Goal: Task Accomplishment & Management: Use online tool/utility

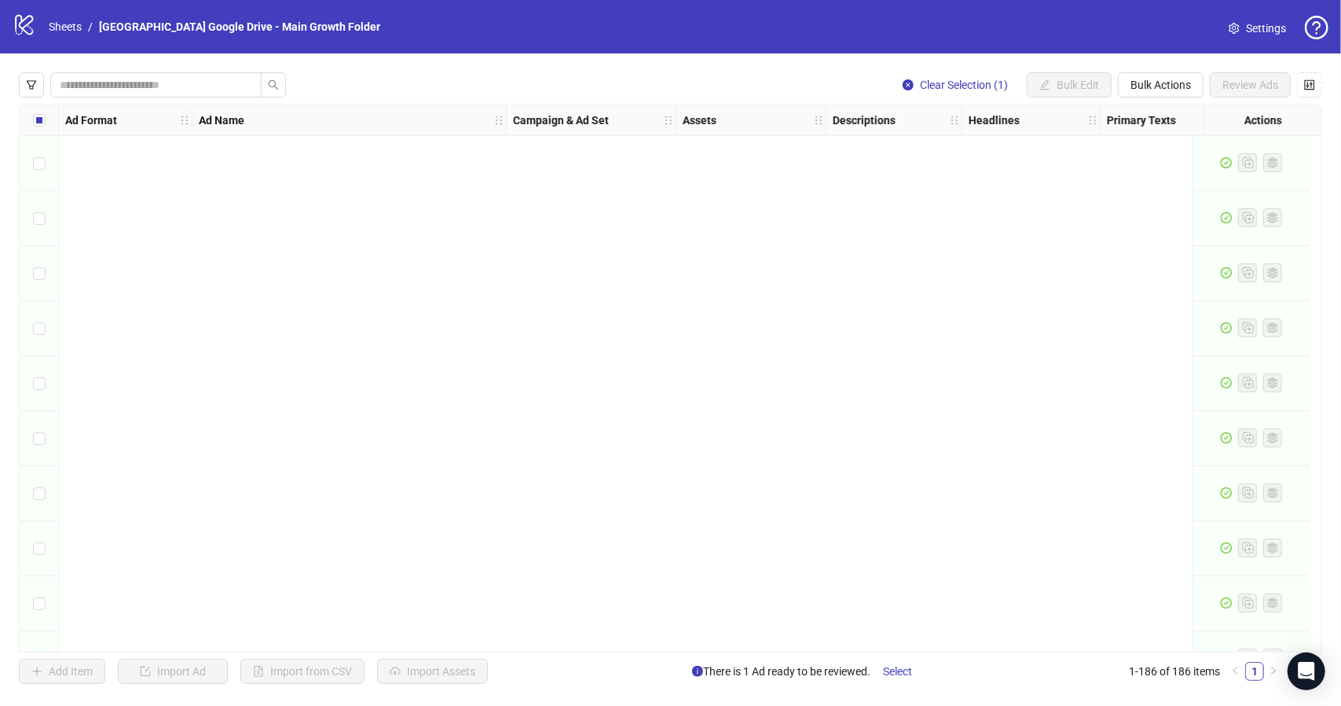
scroll to position [9721, 0]
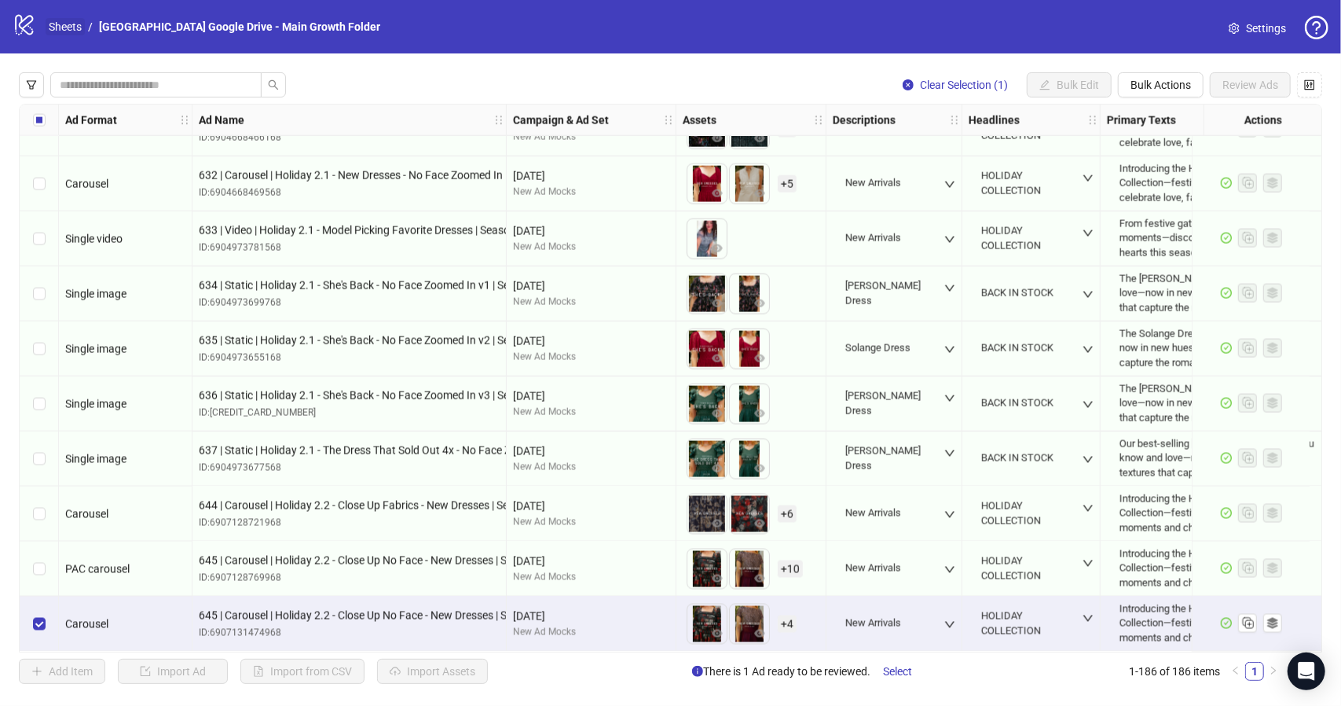
click at [53, 24] on link "Sheets" at bounding box center [65, 26] width 39 height 17
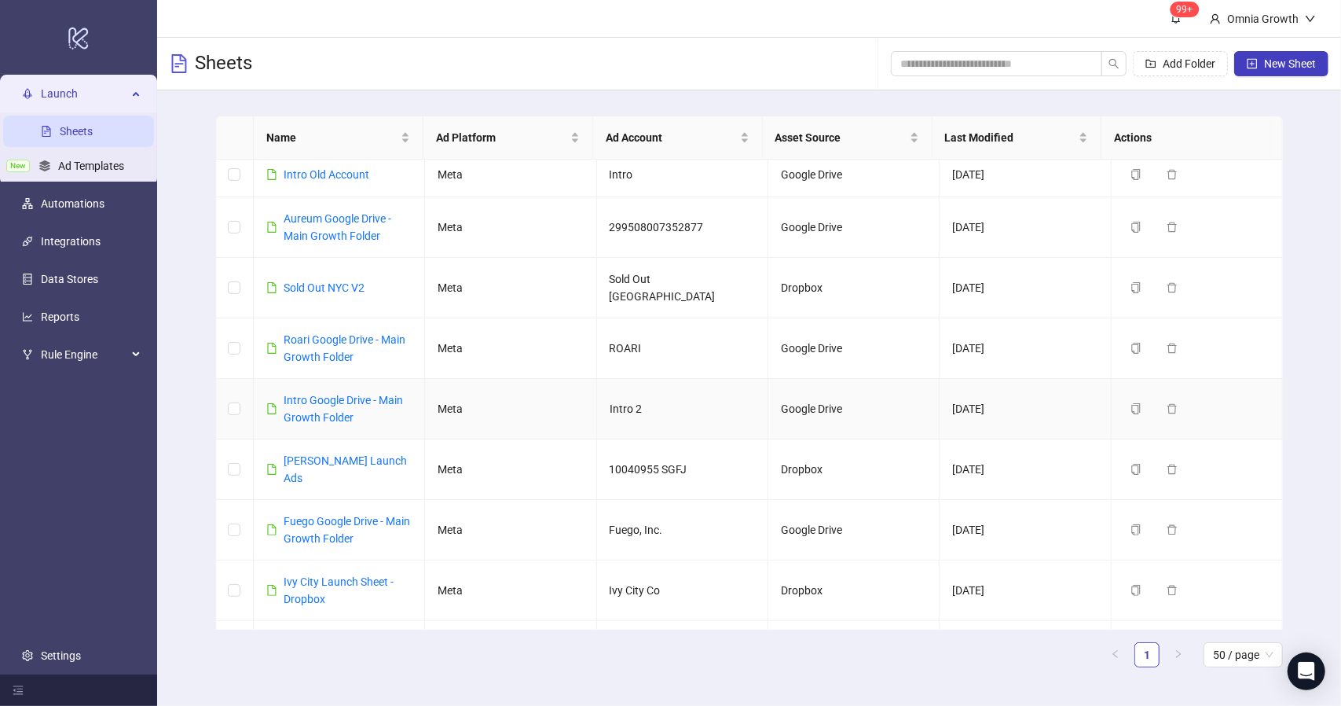
scroll to position [236, 0]
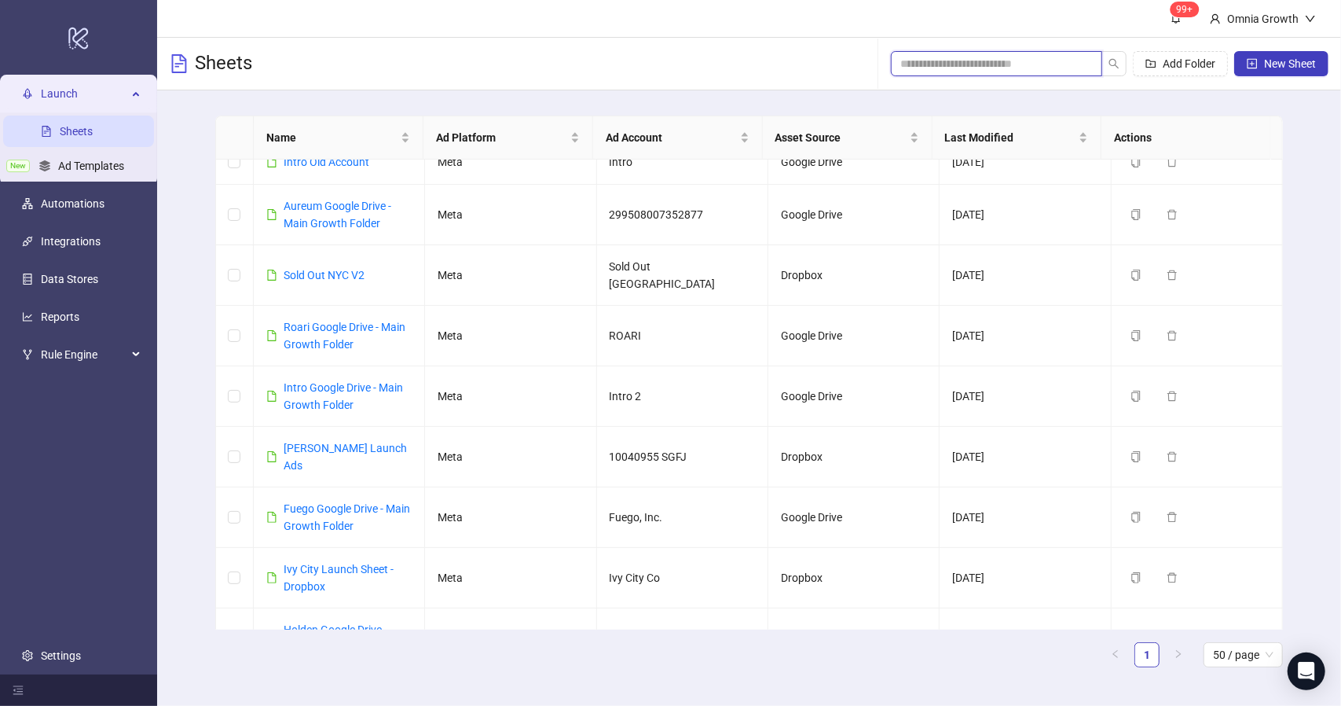
click at [974, 59] on input "search" at bounding box center [991, 63] width 180 height 17
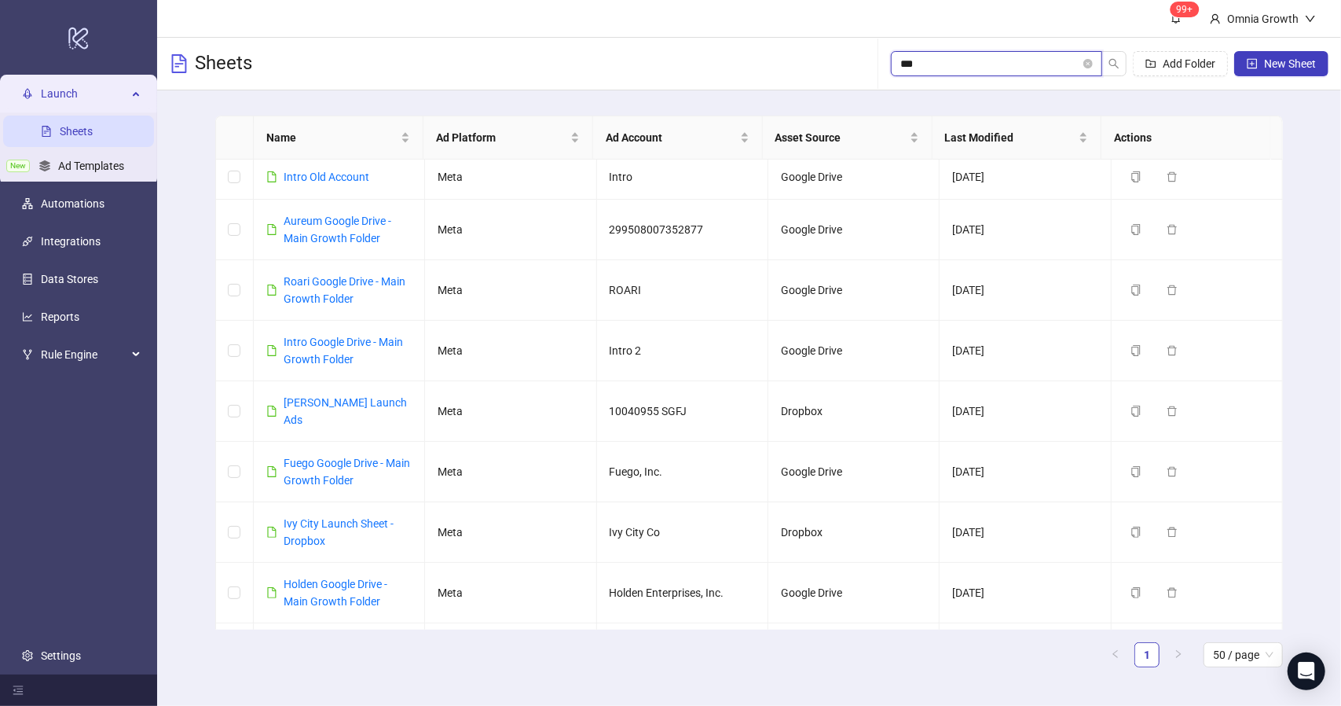
scroll to position [0, 0]
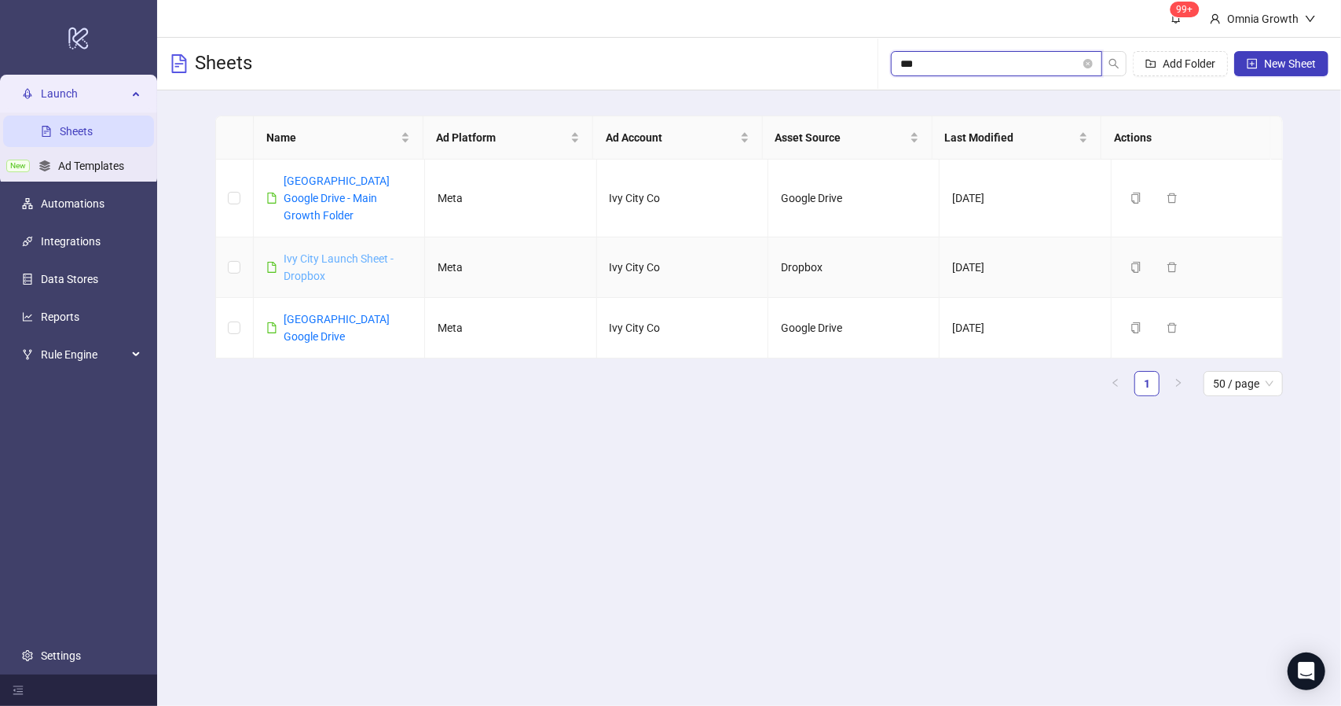
type input "***"
click at [360, 252] on link "Ivy City Launch Sheet - Dropbox" at bounding box center [339, 267] width 110 height 30
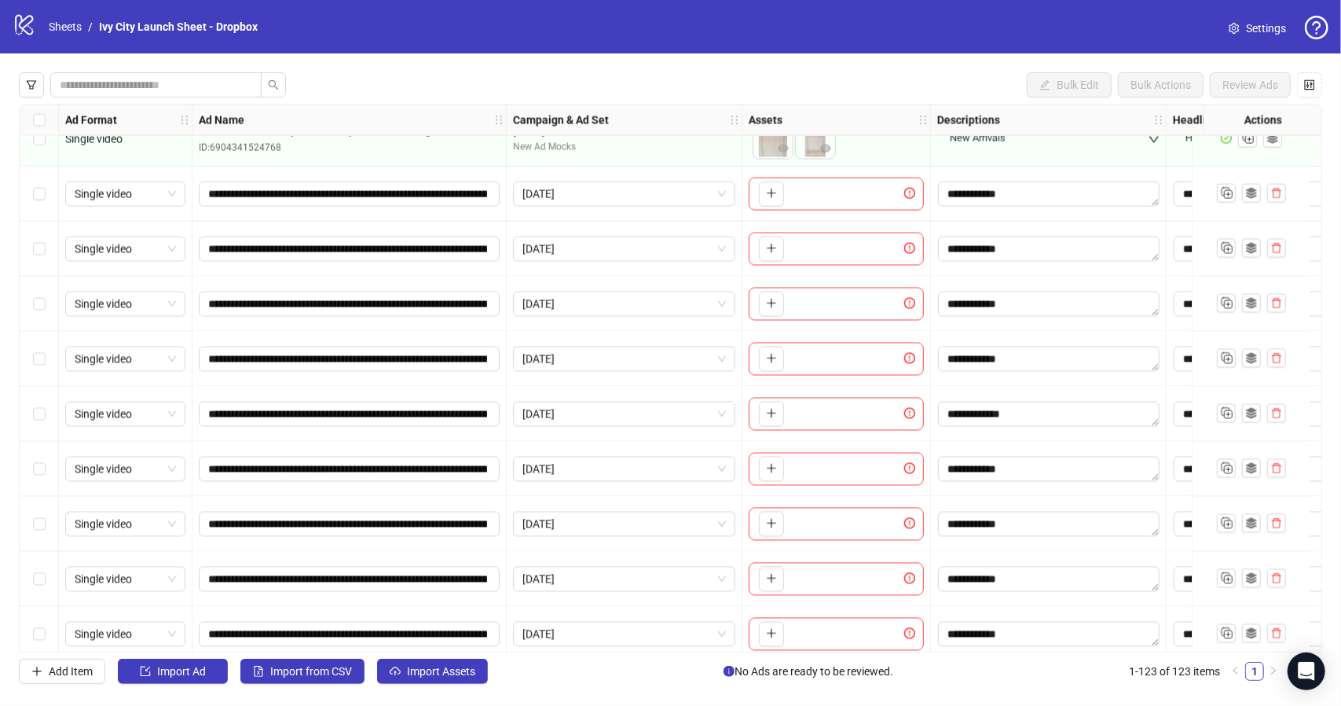
scroll to position [5941, 0]
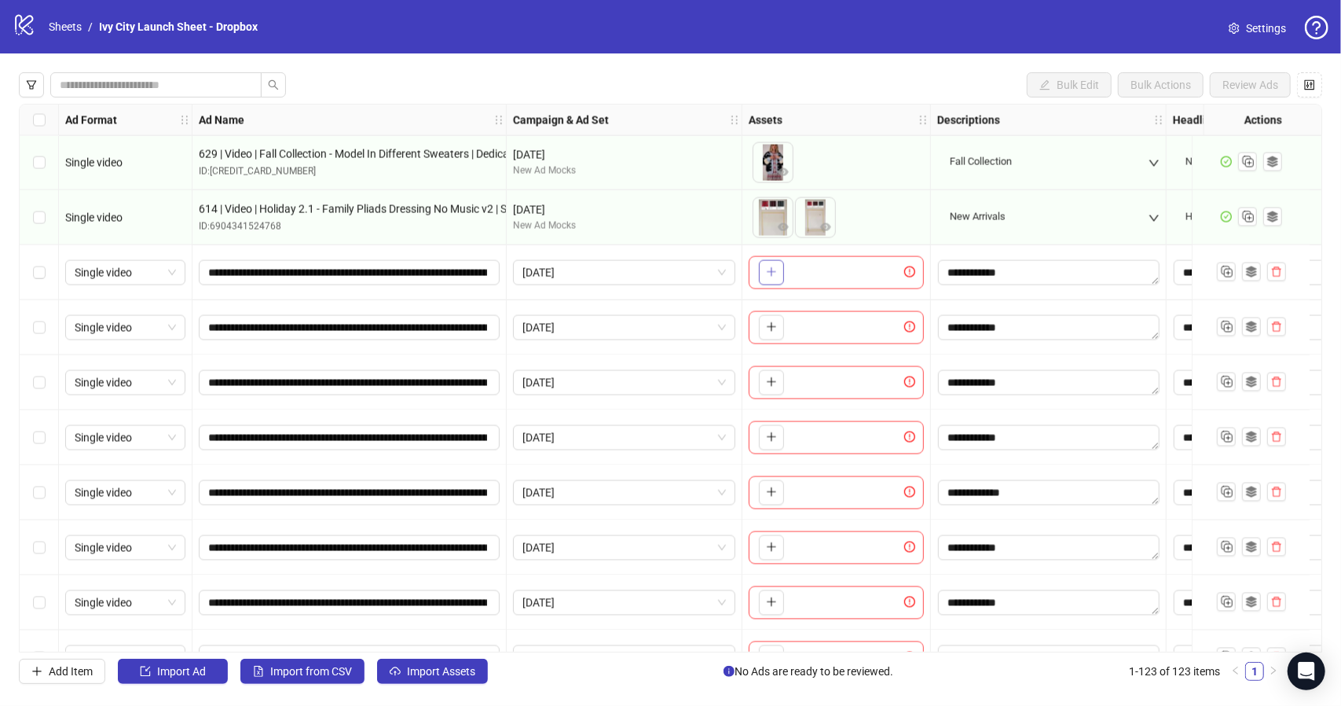
click at [776, 274] on button "button" at bounding box center [771, 272] width 25 height 25
click at [769, 330] on icon "plus" at bounding box center [771, 326] width 11 height 11
click at [772, 382] on icon "plus" at bounding box center [771, 382] width 9 height 1
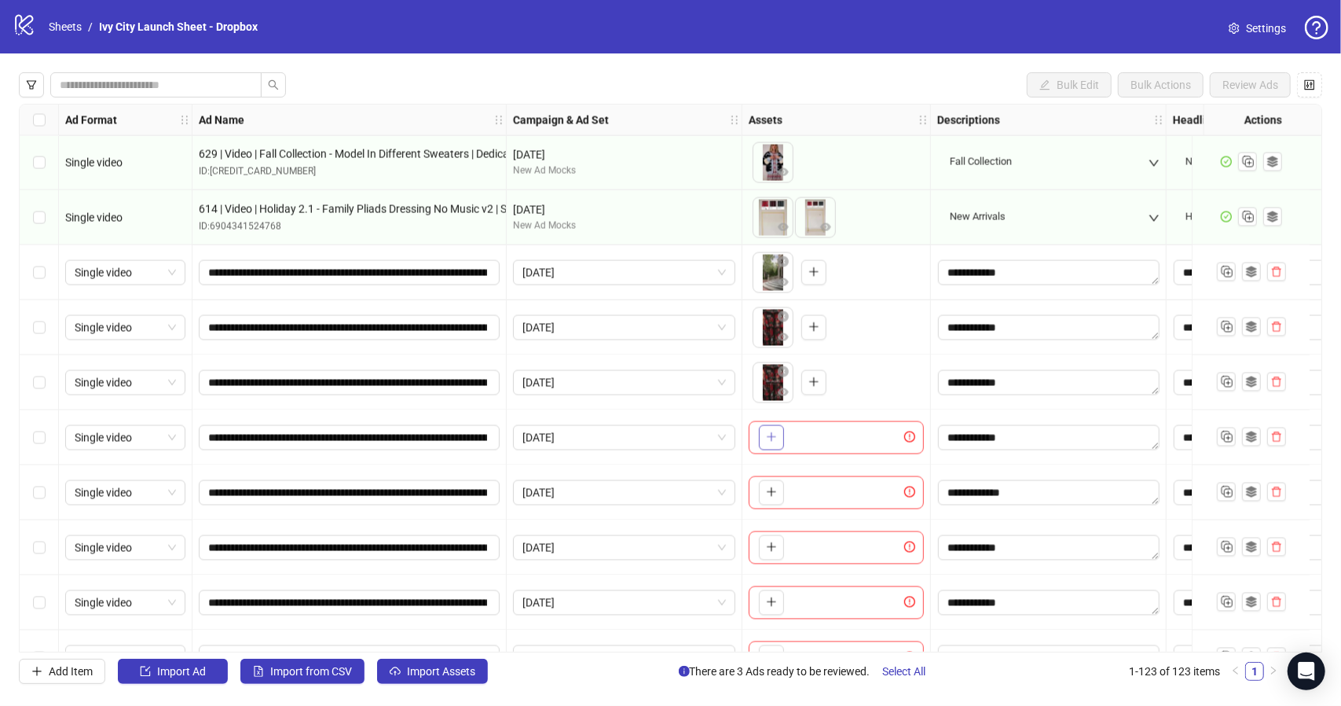
click at [776, 436] on icon "plus" at bounding box center [771, 436] width 11 height 11
click at [775, 488] on icon "plus" at bounding box center [771, 491] width 11 height 11
click at [780, 497] on button "button" at bounding box center [771, 492] width 25 height 25
click at [308, 494] on input "**********" at bounding box center [347, 492] width 279 height 17
click at [296, 497] on input "**********" at bounding box center [347, 492] width 279 height 17
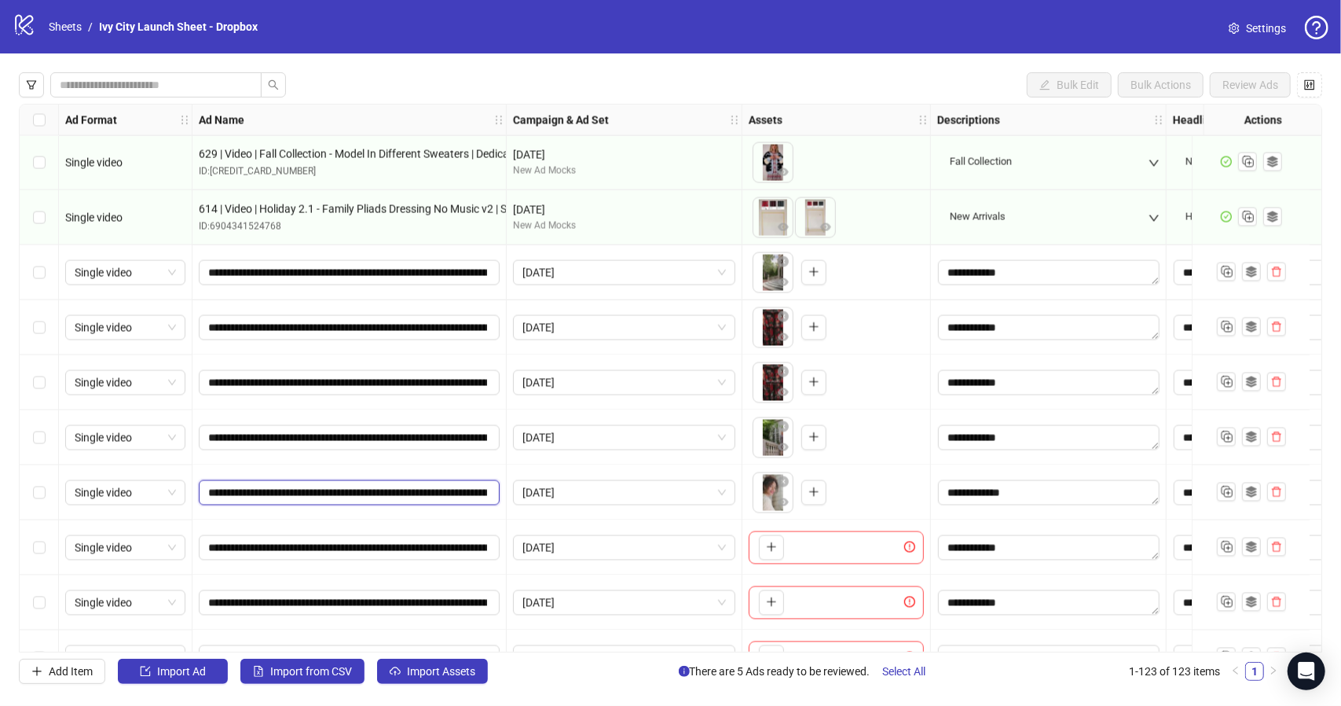
paste input "**********"
type input "**********"
click at [293, 493] on input "**********" at bounding box center [348, 492] width 280 height 17
click at [352, 465] on div "**********" at bounding box center [350, 492] width 314 height 55
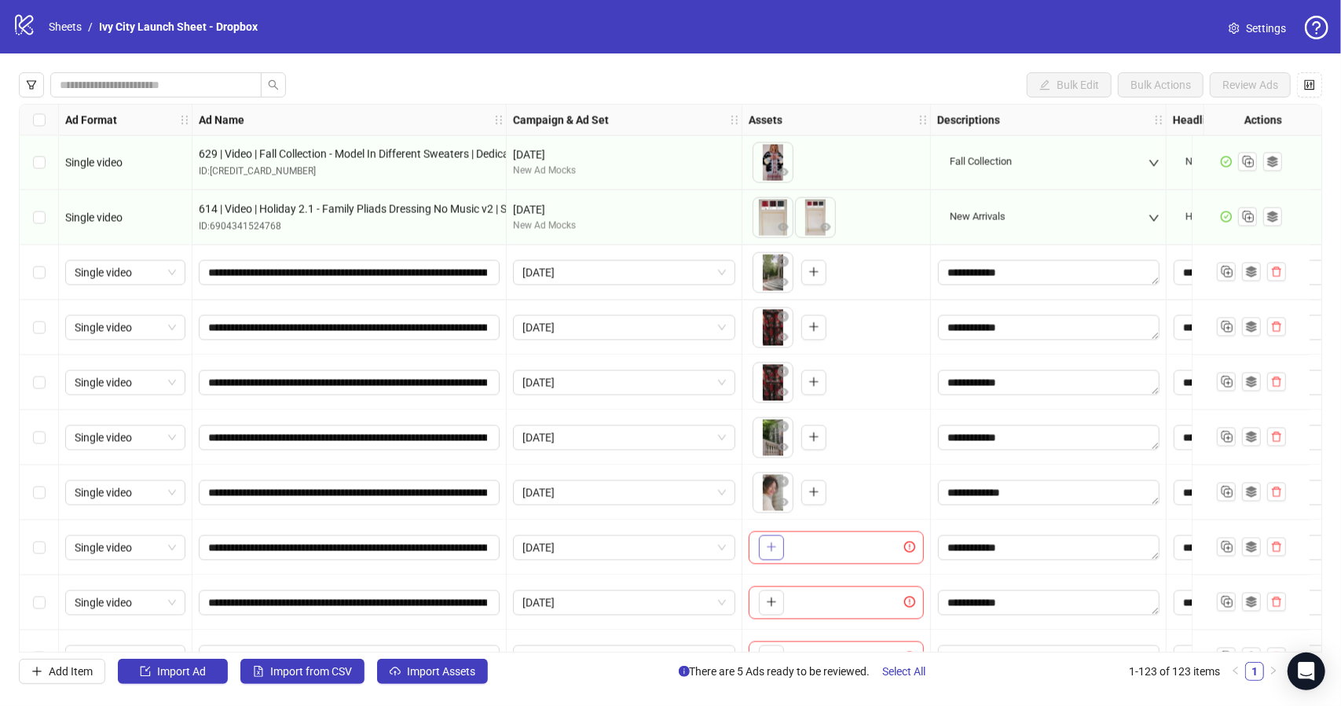
click at [773, 547] on icon "plus" at bounding box center [771, 547] width 9 height 1
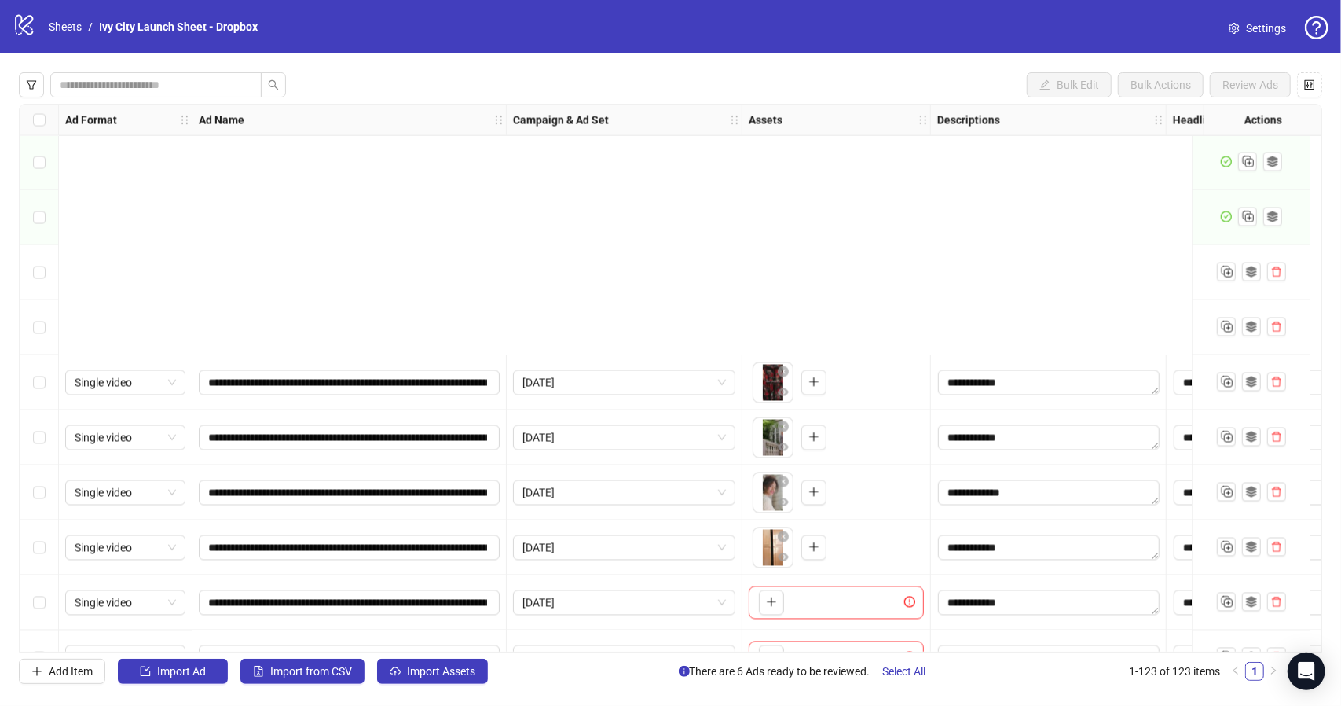
scroll to position [6256, 0]
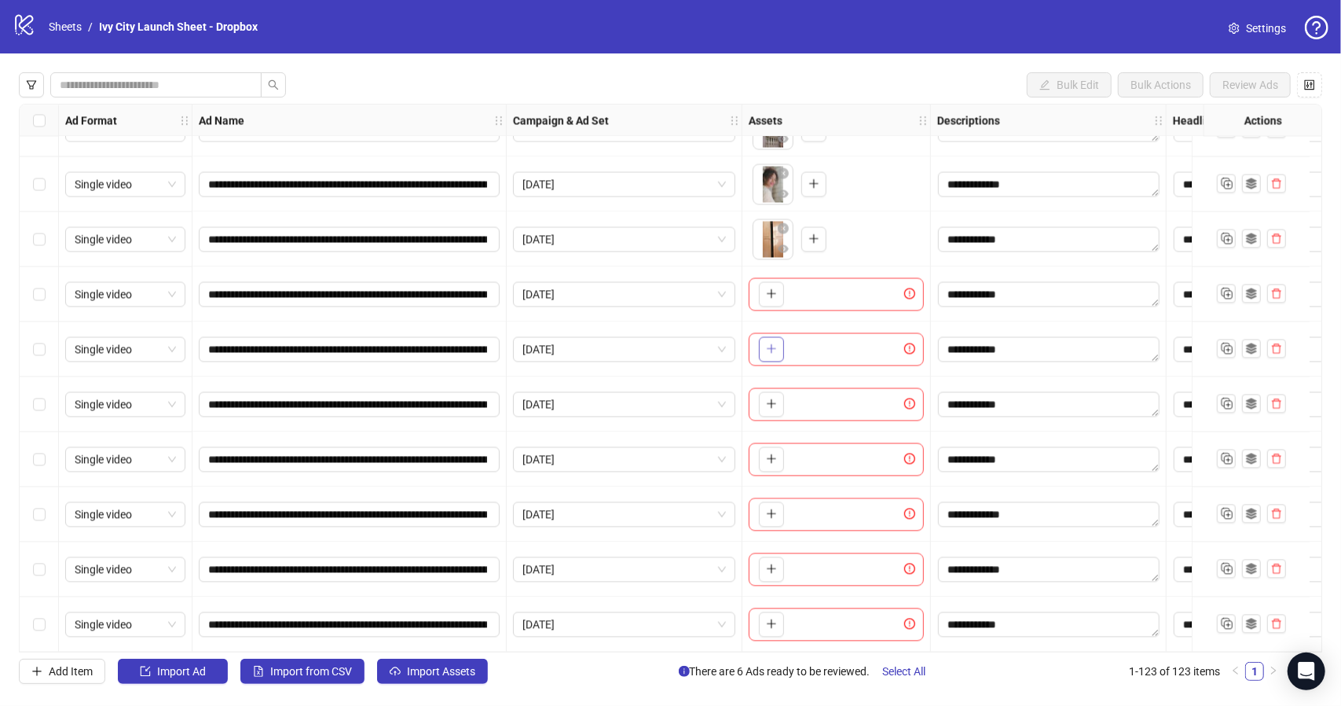
click at [773, 343] on icon "plus" at bounding box center [771, 348] width 11 height 11
click at [769, 401] on icon "plus" at bounding box center [771, 403] width 11 height 11
click at [775, 453] on icon "plus" at bounding box center [771, 458] width 11 height 11
click at [771, 509] on icon "plus" at bounding box center [771, 513] width 1 height 9
click at [777, 557] on button "button" at bounding box center [771, 568] width 25 height 25
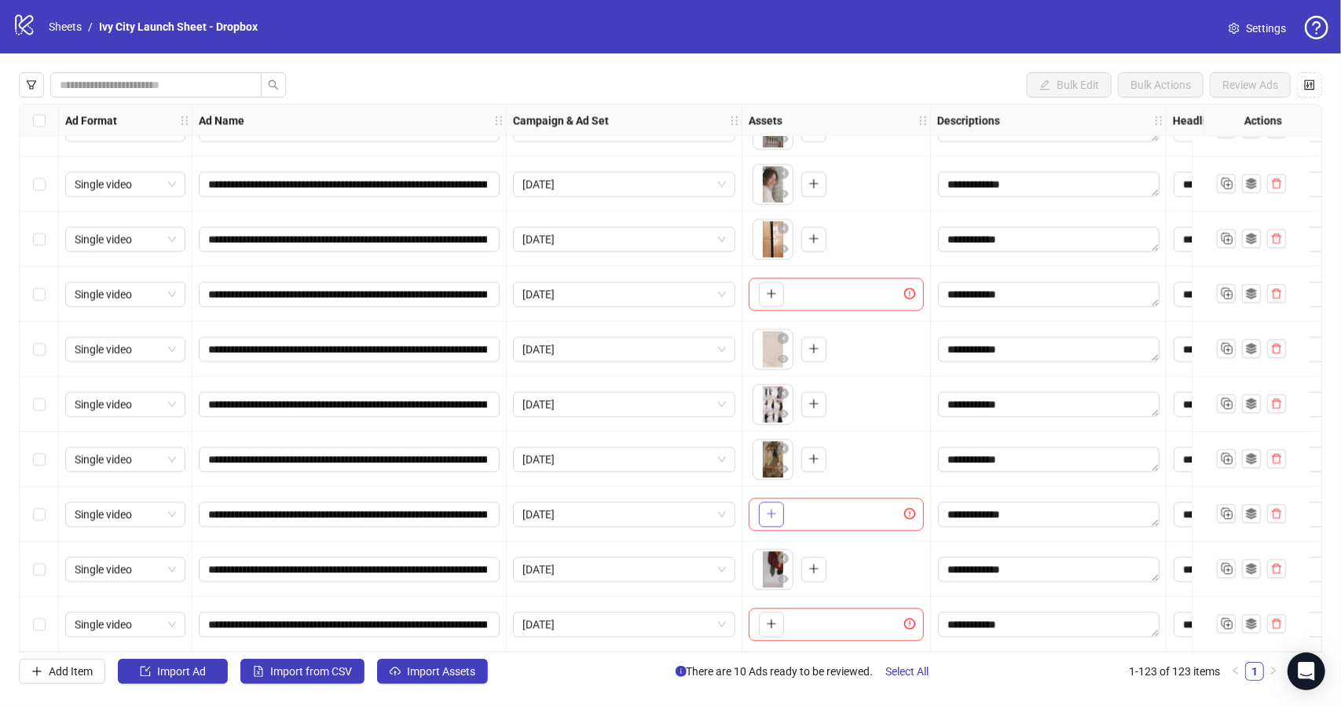
click at [776, 508] on icon "plus" at bounding box center [771, 513] width 11 height 11
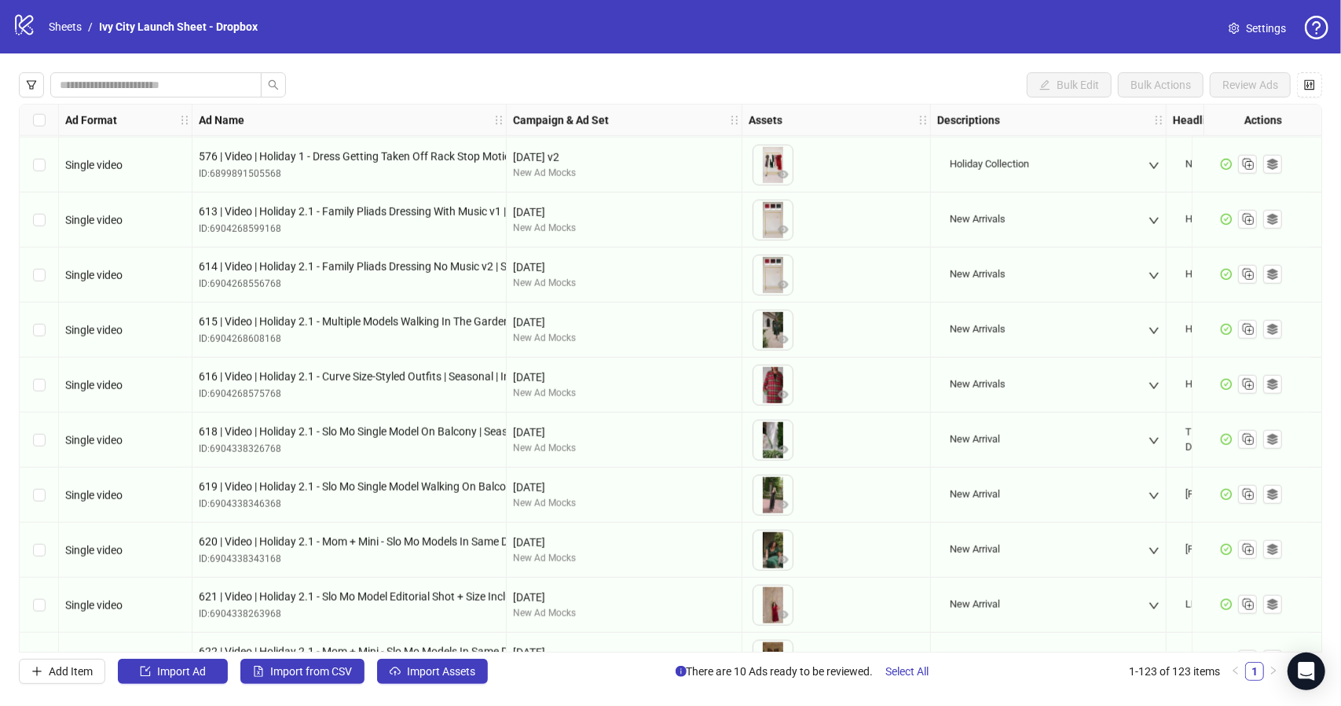
scroll to position [6256, 0]
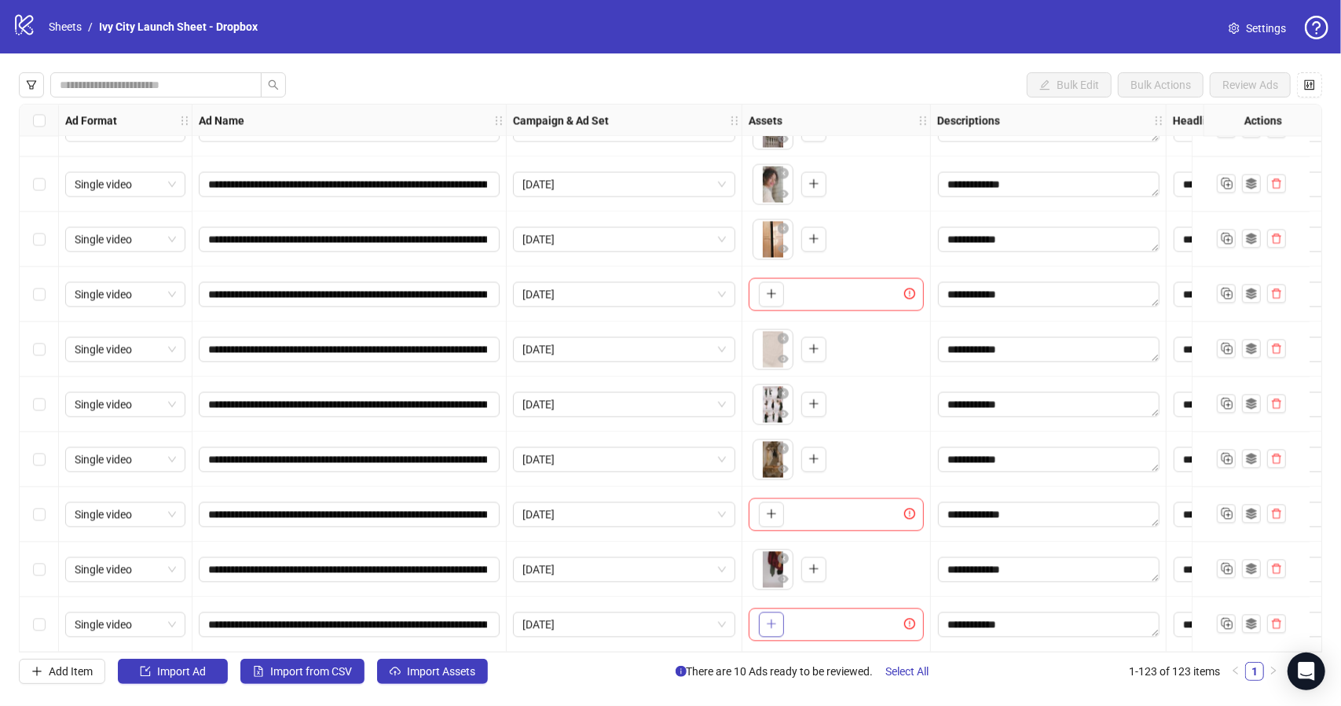
click at [778, 618] on button "button" at bounding box center [771, 623] width 25 height 25
click at [773, 618] on icon "plus" at bounding box center [771, 623] width 11 height 11
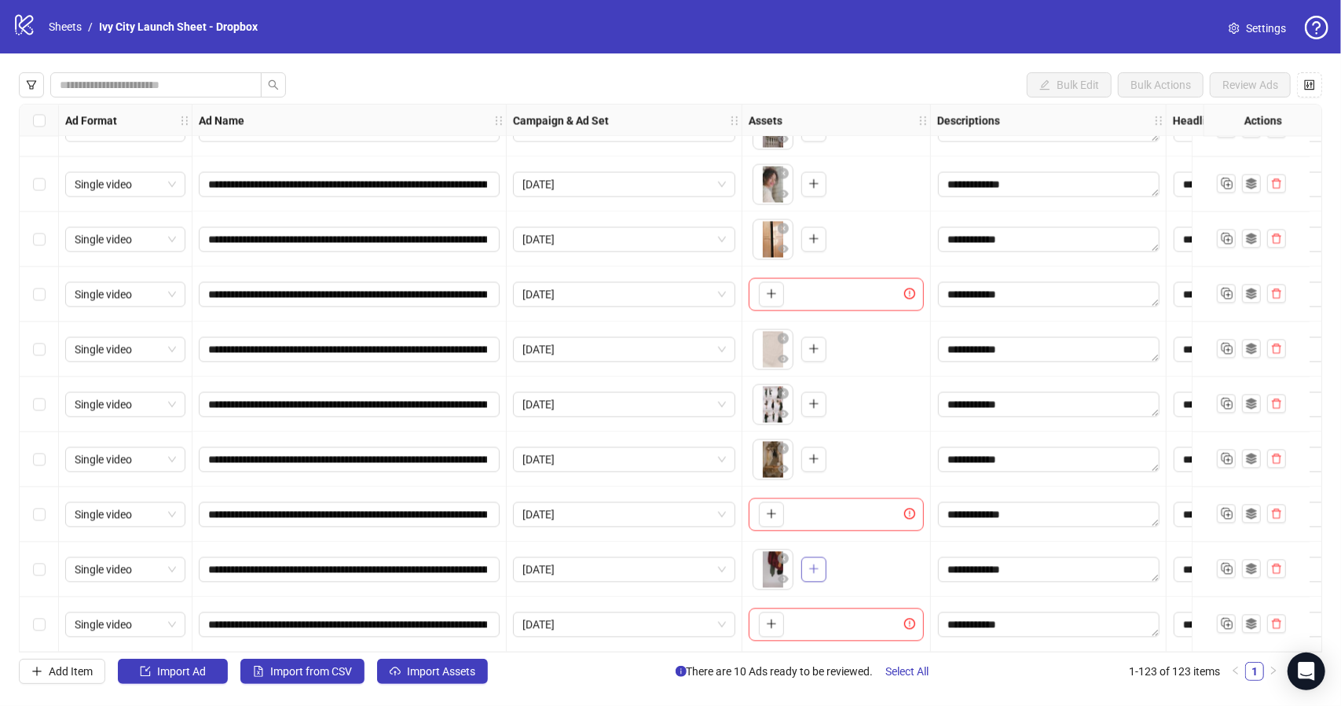
click at [824, 568] on button "button" at bounding box center [814, 568] width 25 height 25
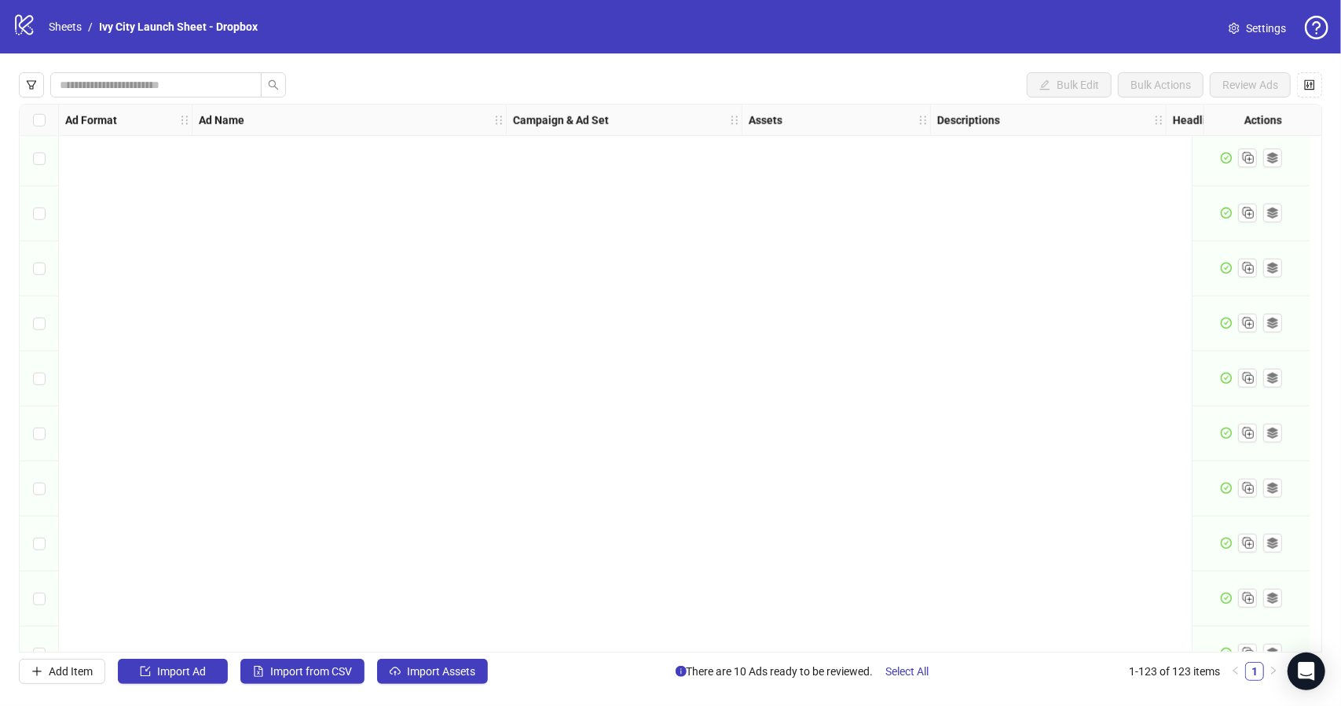
scroll to position [6256, 0]
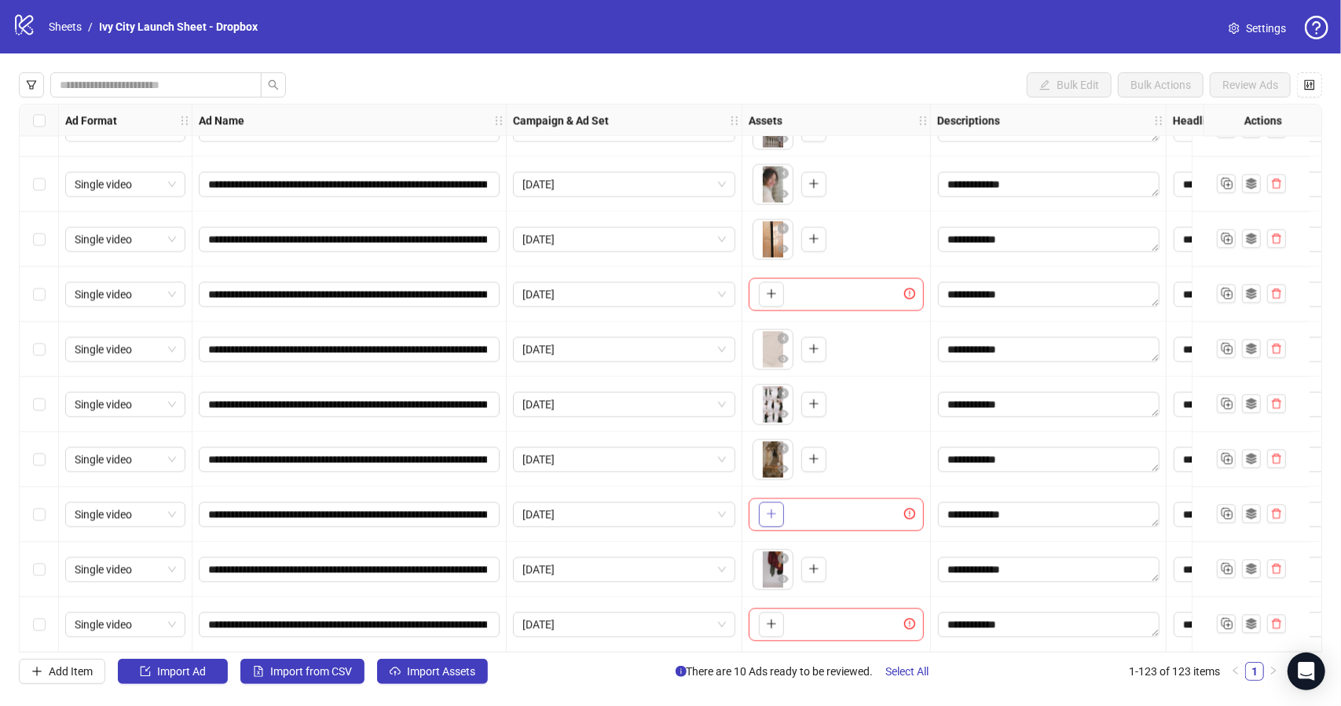
click at [772, 509] on icon "plus" at bounding box center [771, 513] width 11 height 11
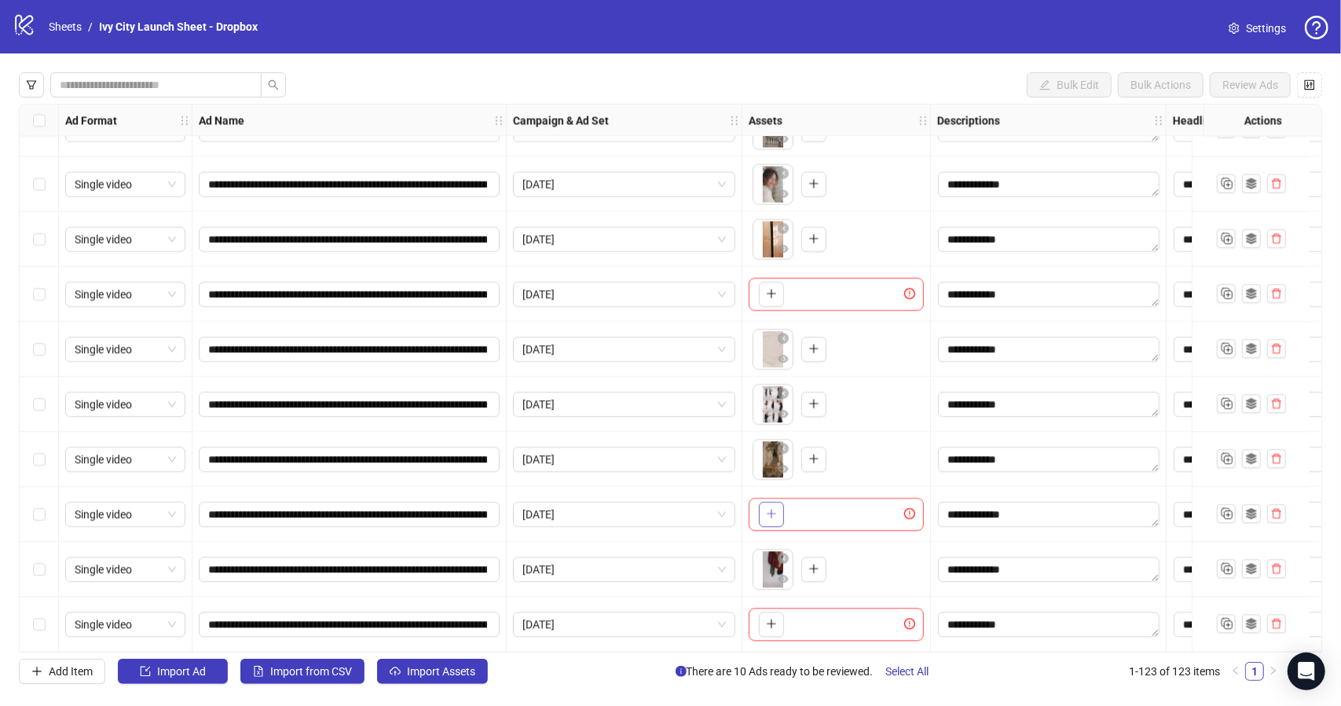
click at [772, 509] on icon "plus" at bounding box center [771, 513] width 11 height 11
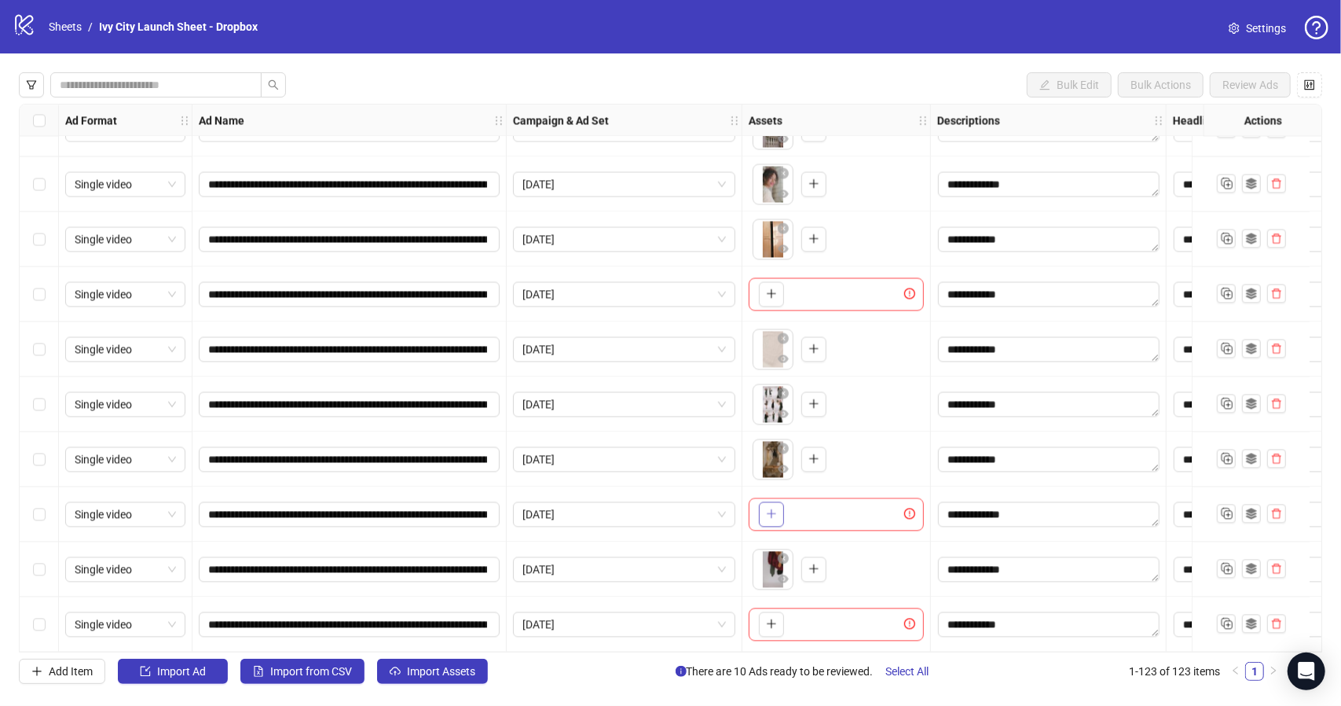
click at [772, 509] on icon "plus" at bounding box center [771, 513] width 11 height 11
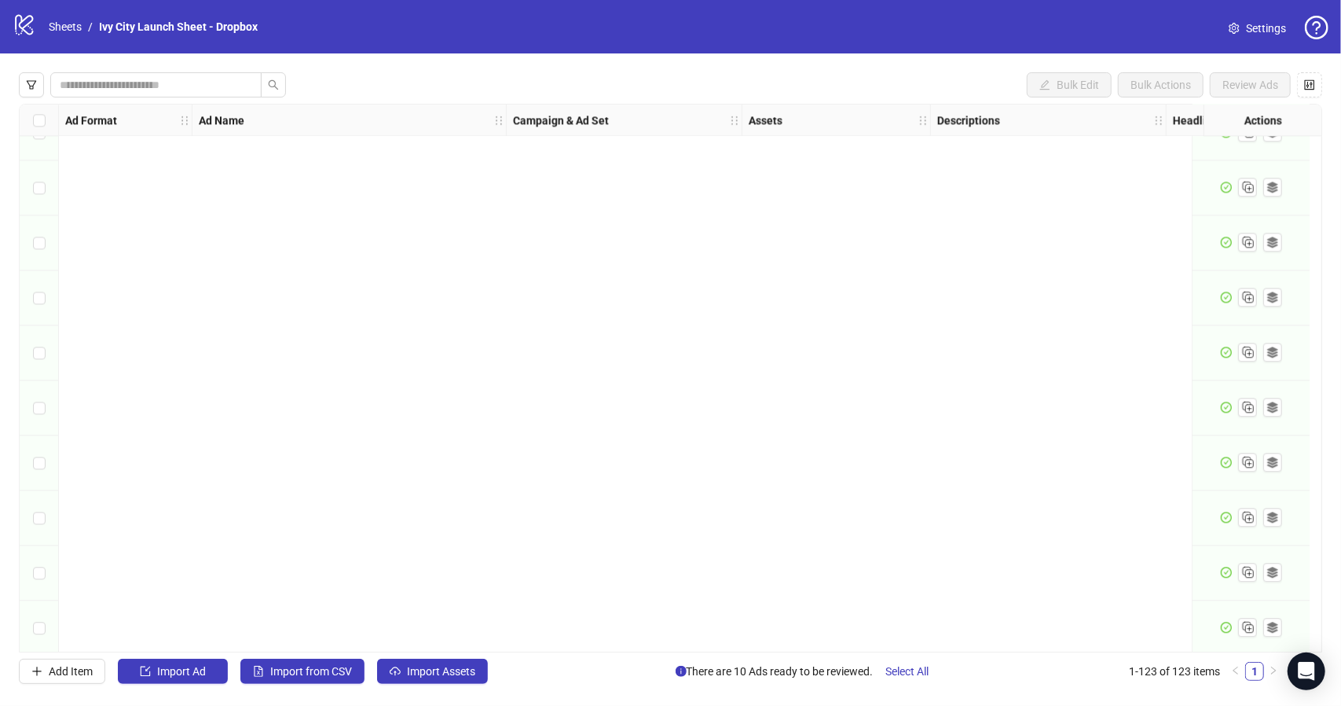
scroll to position [6256, 0]
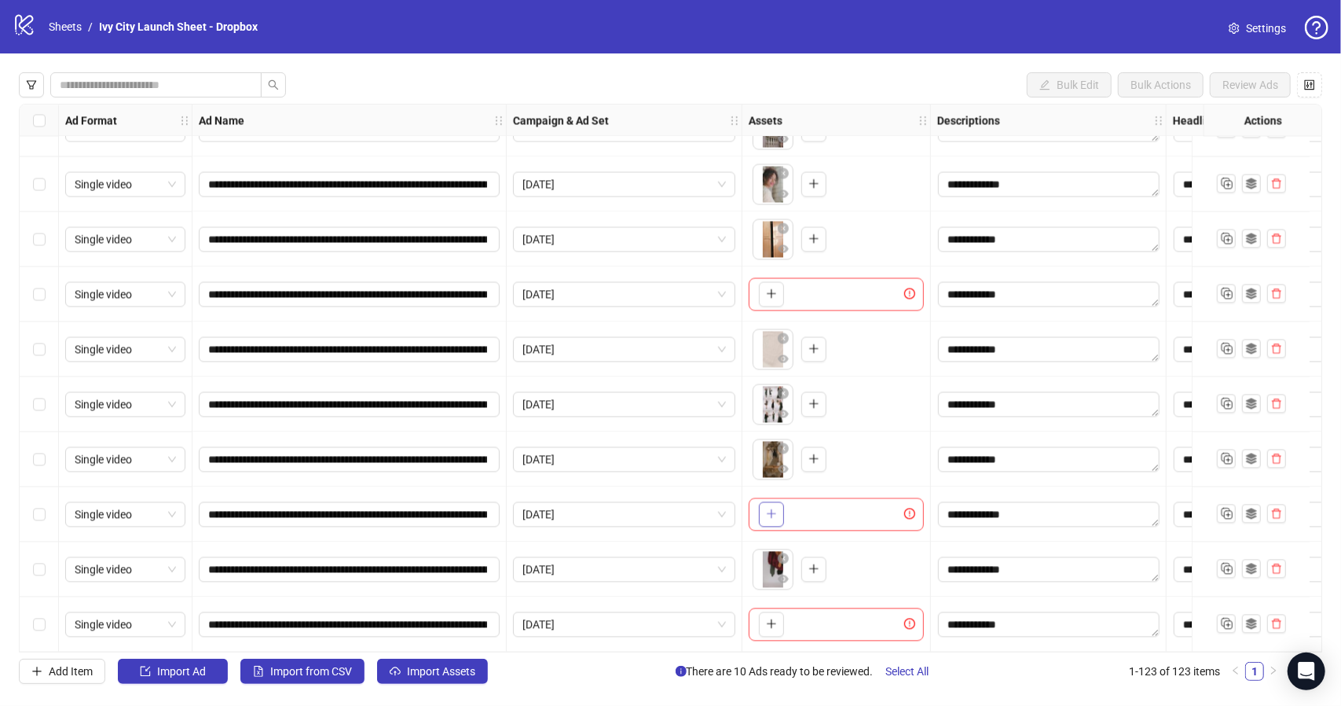
click at [775, 511] on icon "plus" at bounding box center [771, 513] width 11 height 11
drag, startPoint x: 815, startPoint y: 516, endPoint x: 765, endPoint y: 519, distance: 50.3
click at [765, 519] on ul at bounding box center [795, 513] width 85 height 41
drag, startPoint x: 809, startPoint y: 510, endPoint x: 761, endPoint y: 513, distance: 47.3
click at [761, 513] on body "**********" at bounding box center [670, 353] width 1341 height 706
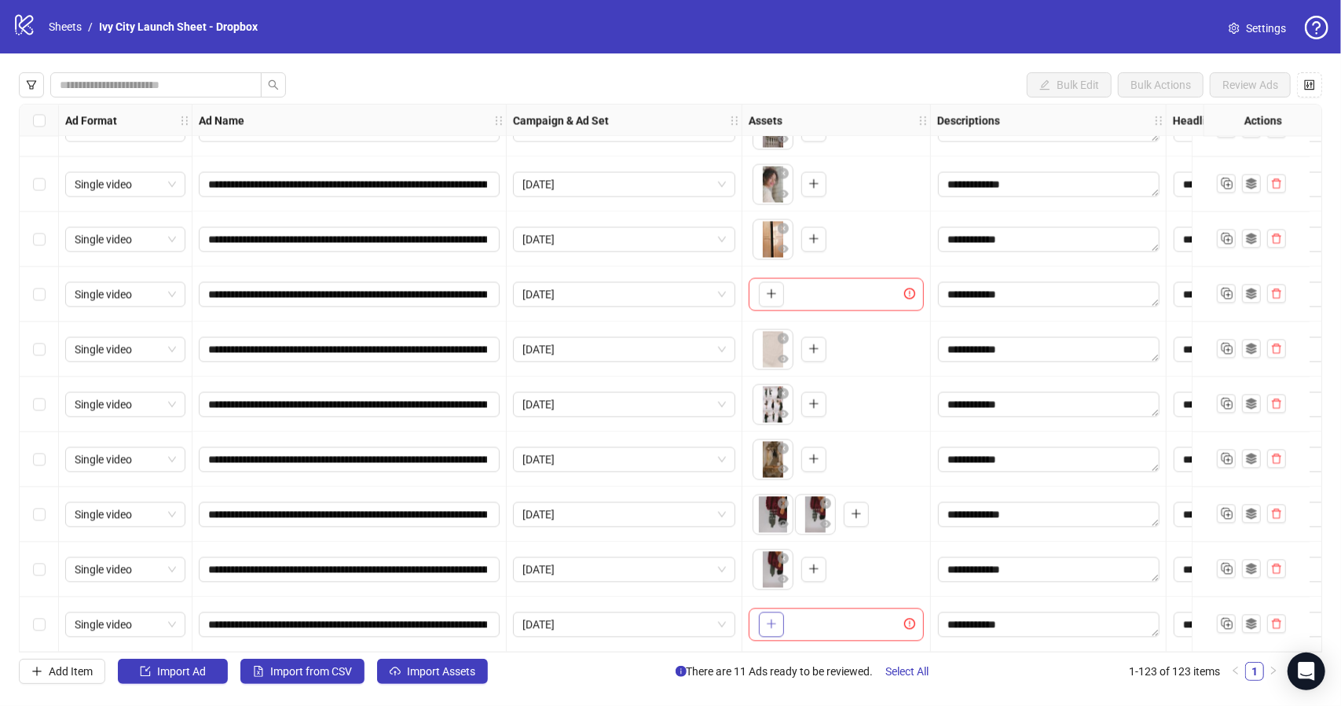
click at [777, 620] on button "button" at bounding box center [771, 623] width 25 height 25
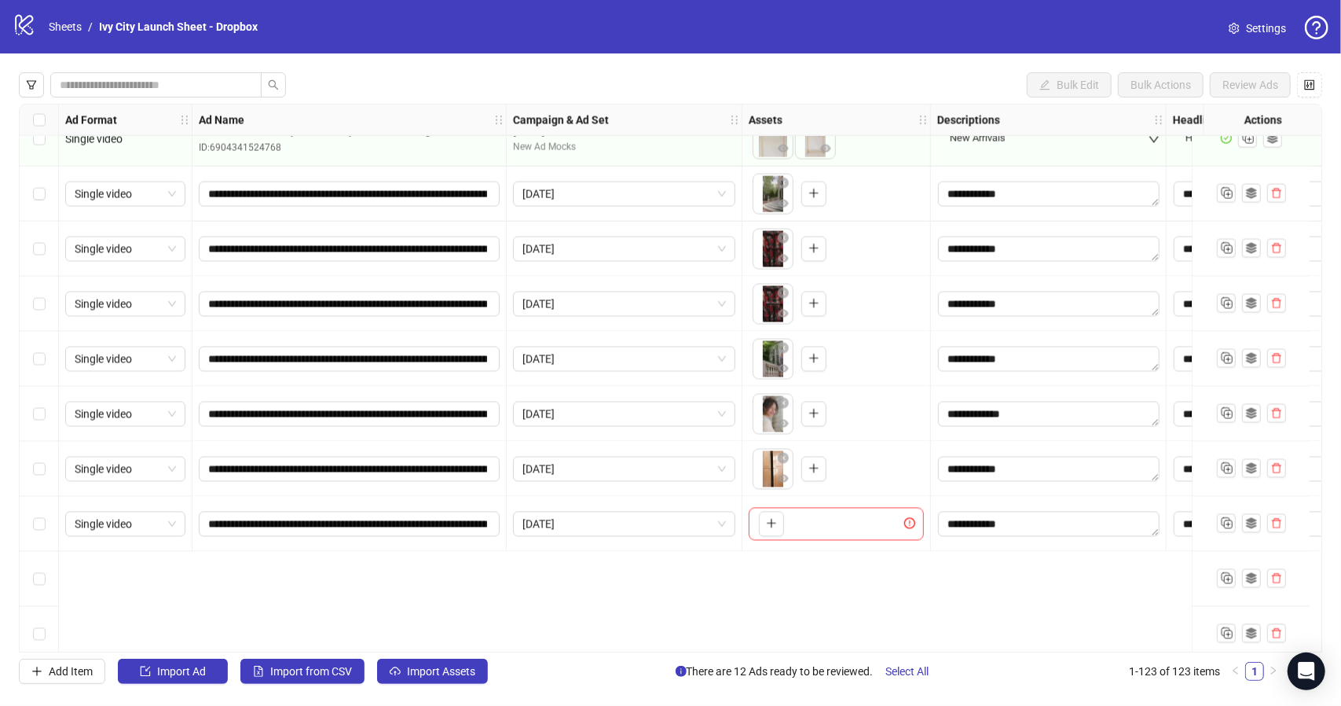
scroll to position [5863, 0]
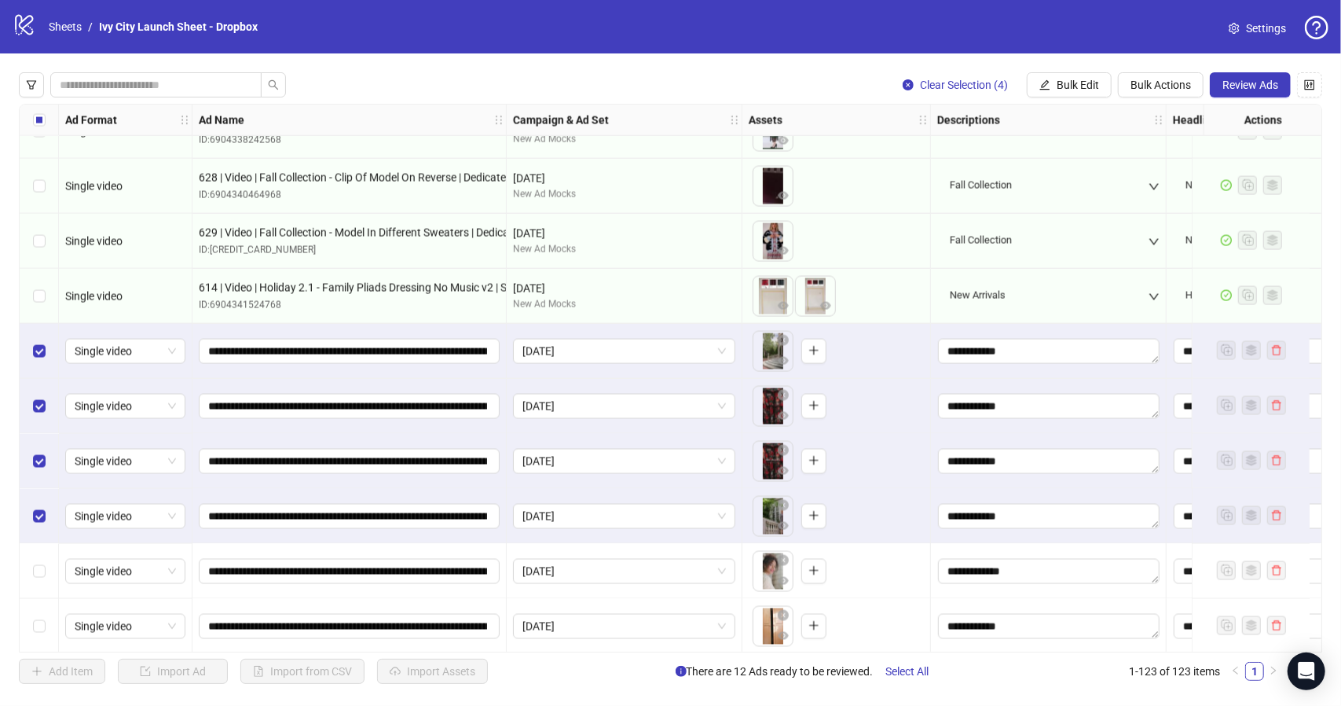
click at [41, 561] on div "Select row 115" at bounding box center [39, 571] width 39 height 55
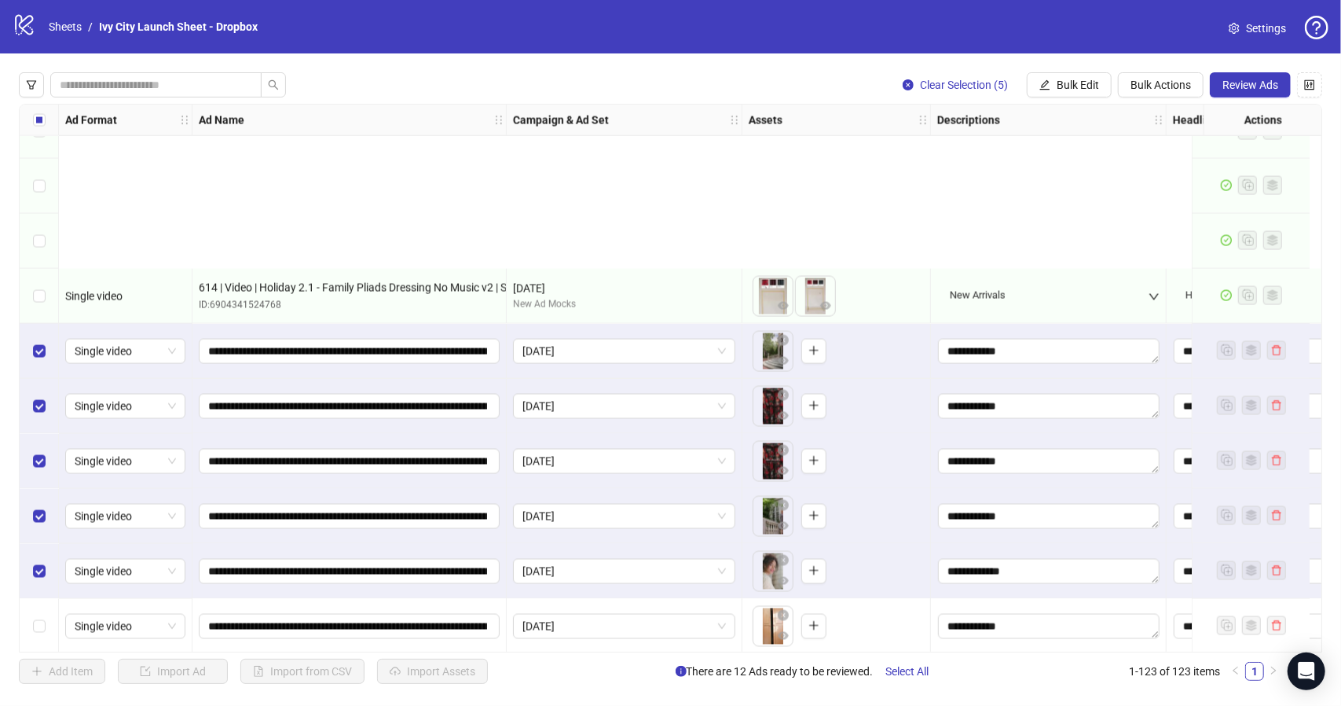
scroll to position [6099, 0]
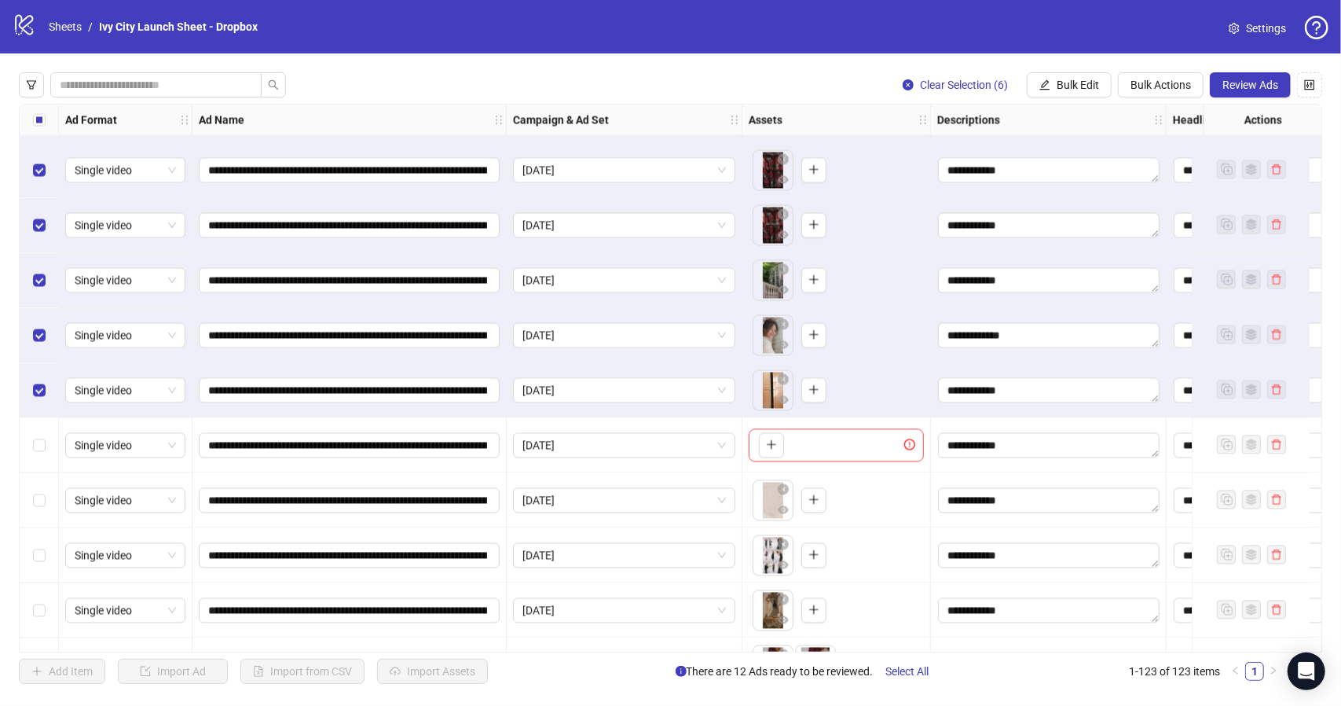
click at [47, 500] on div "Select row 118" at bounding box center [39, 500] width 39 height 55
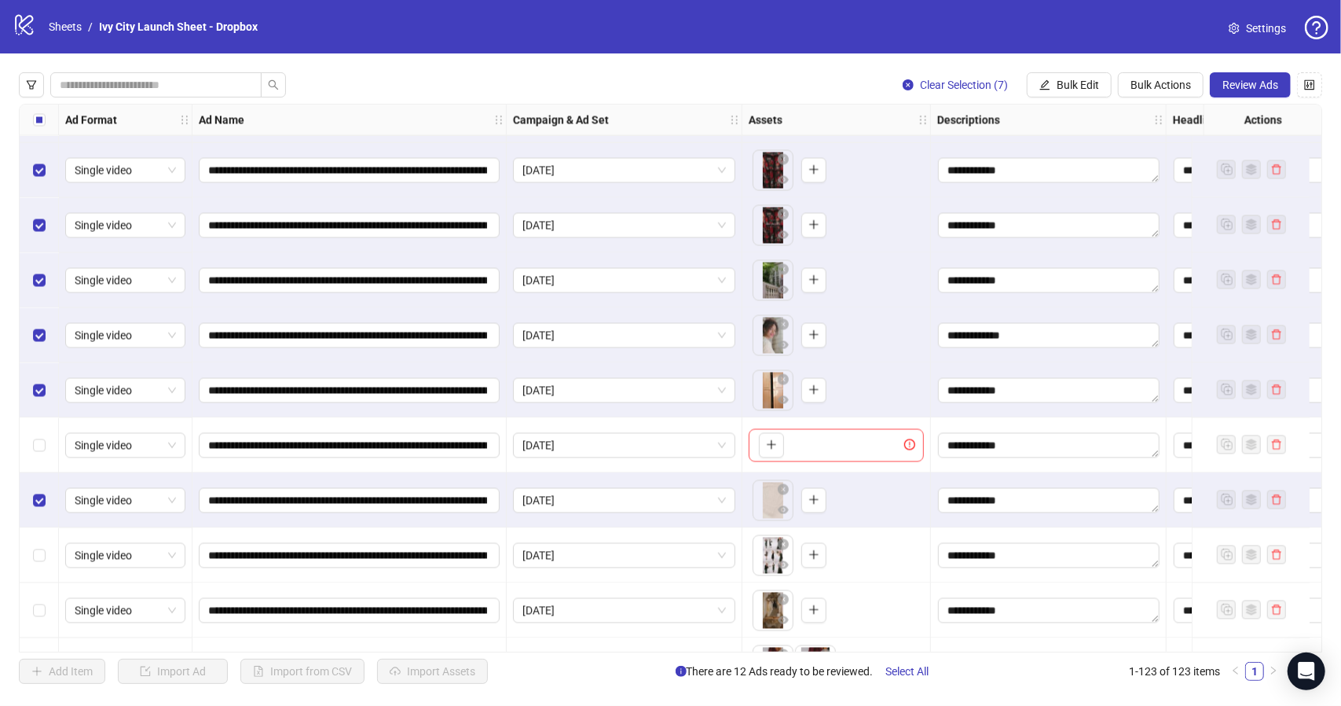
drag, startPoint x: 46, startPoint y: 560, endPoint x: 45, endPoint y: 574, distance: 14.2
click at [46, 561] on div "Select row 119" at bounding box center [39, 555] width 39 height 55
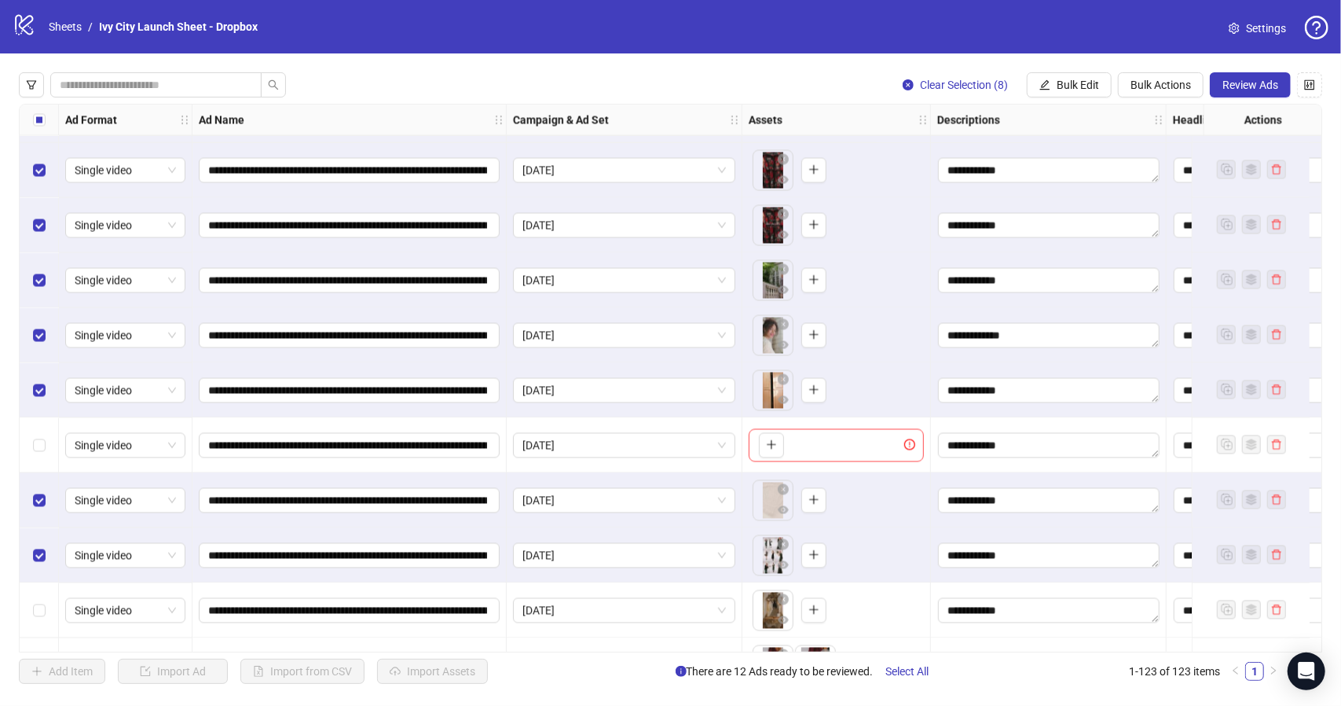
click at [46, 624] on div "Select row 120" at bounding box center [39, 610] width 39 height 55
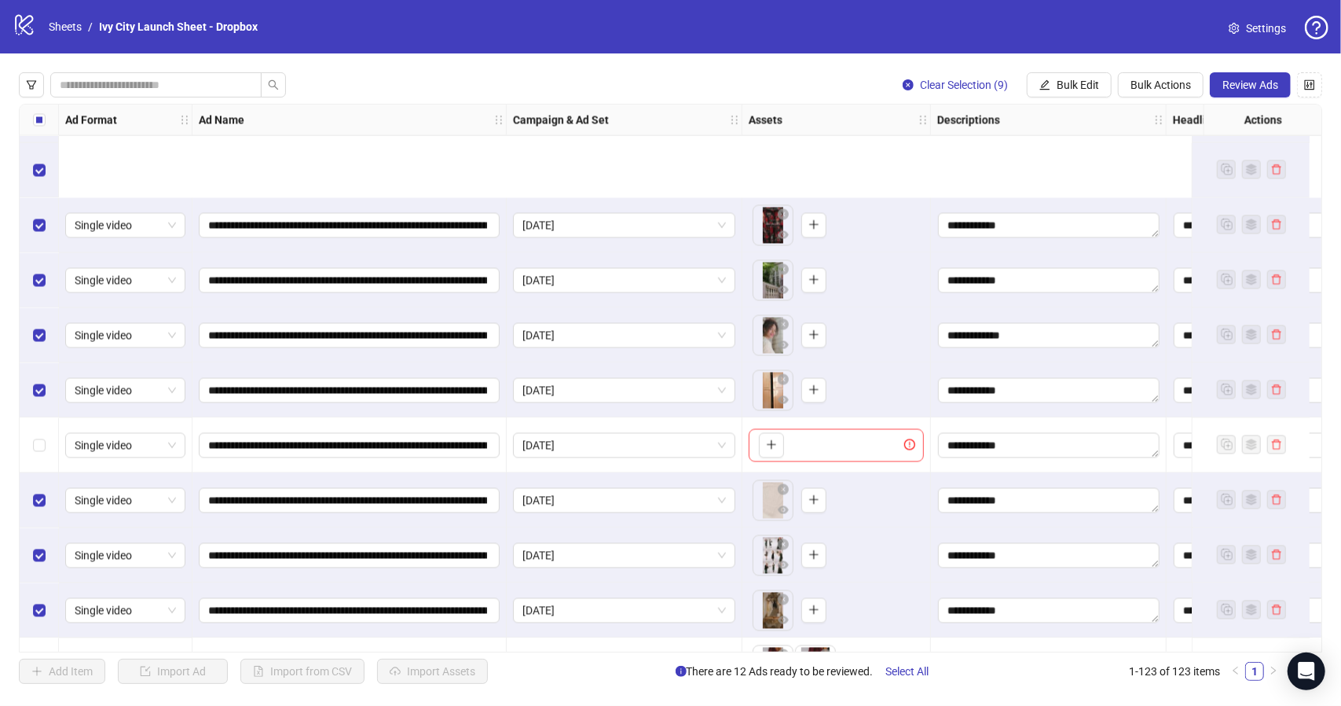
scroll to position [6256, 0]
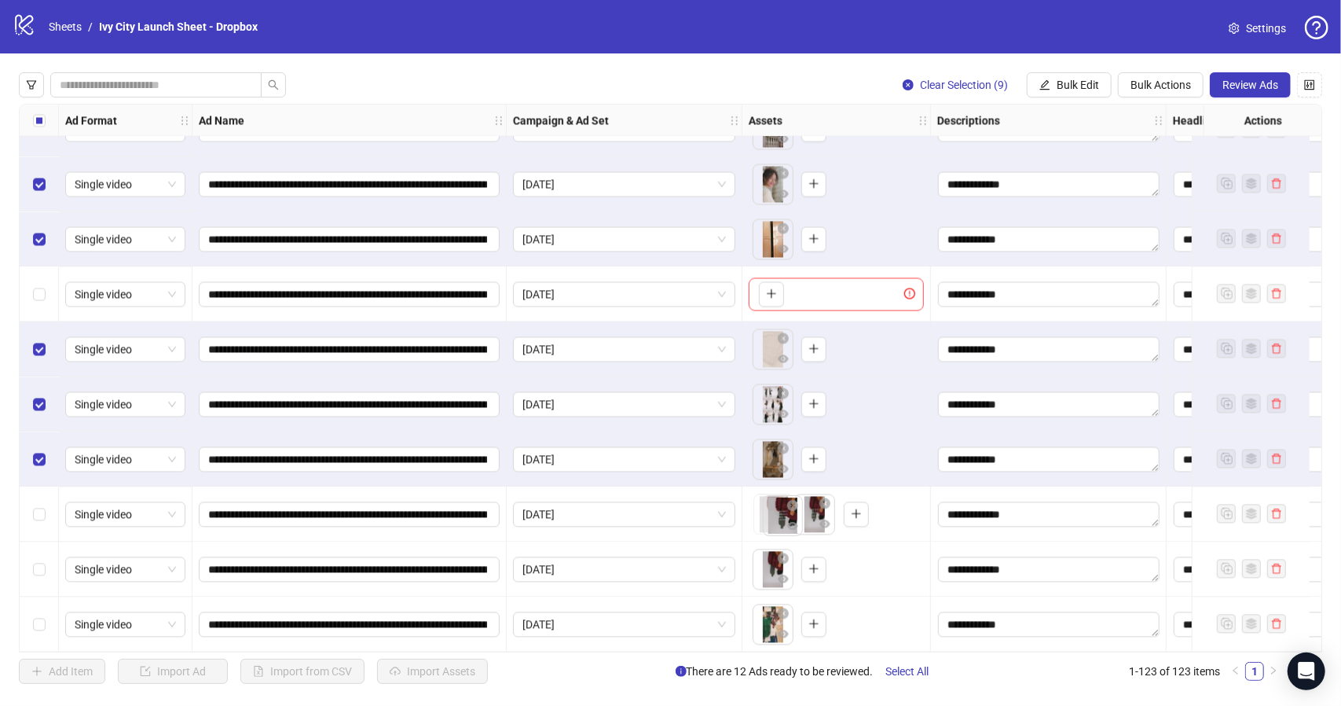
drag, startPoint x: 808, startPoint y: 512, endPoint x: 772, endPoint y: 517, distance: 36.5
click at [772, 518] on body "**********" at bounding box center [670, 353] width 1341 height 706
click at [50, 504] on div "Select row 121" at bounding box center [39, 513] width 39 height 55
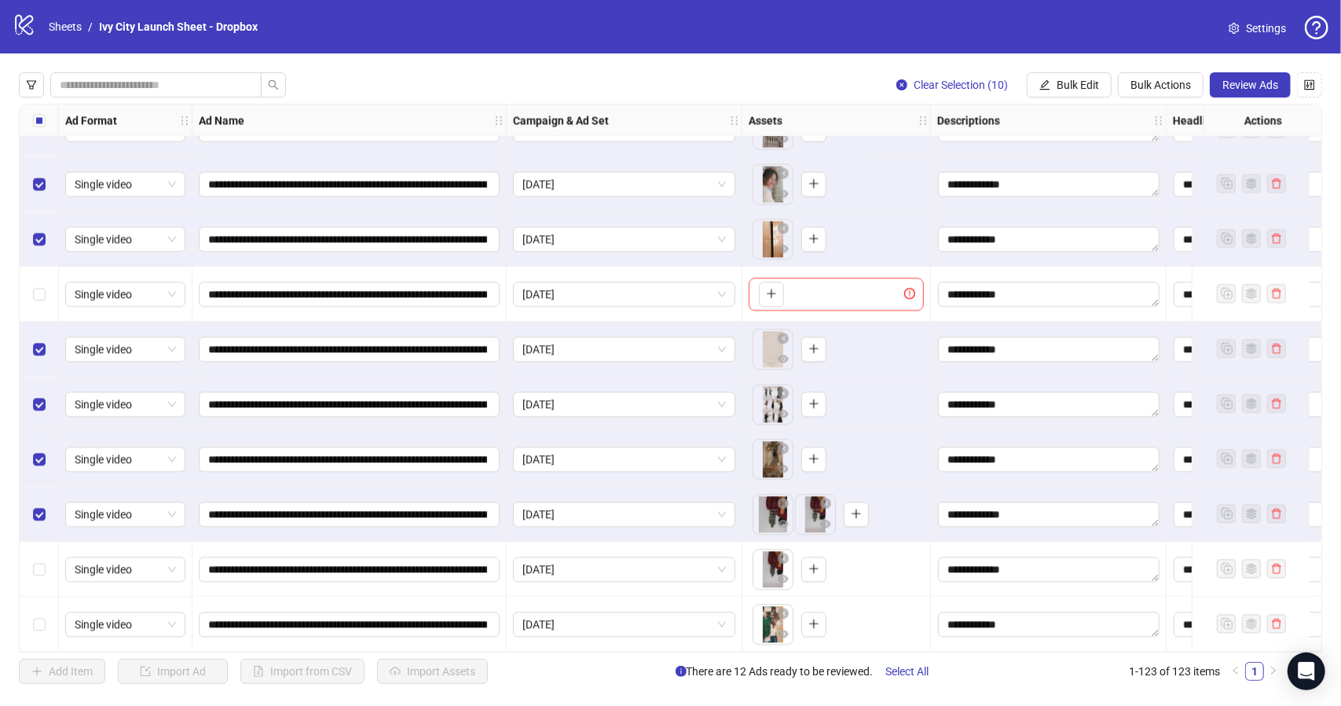
click at [55, 545] on div "Select row 122" at bounding box center [39, 568] width 39 height 55
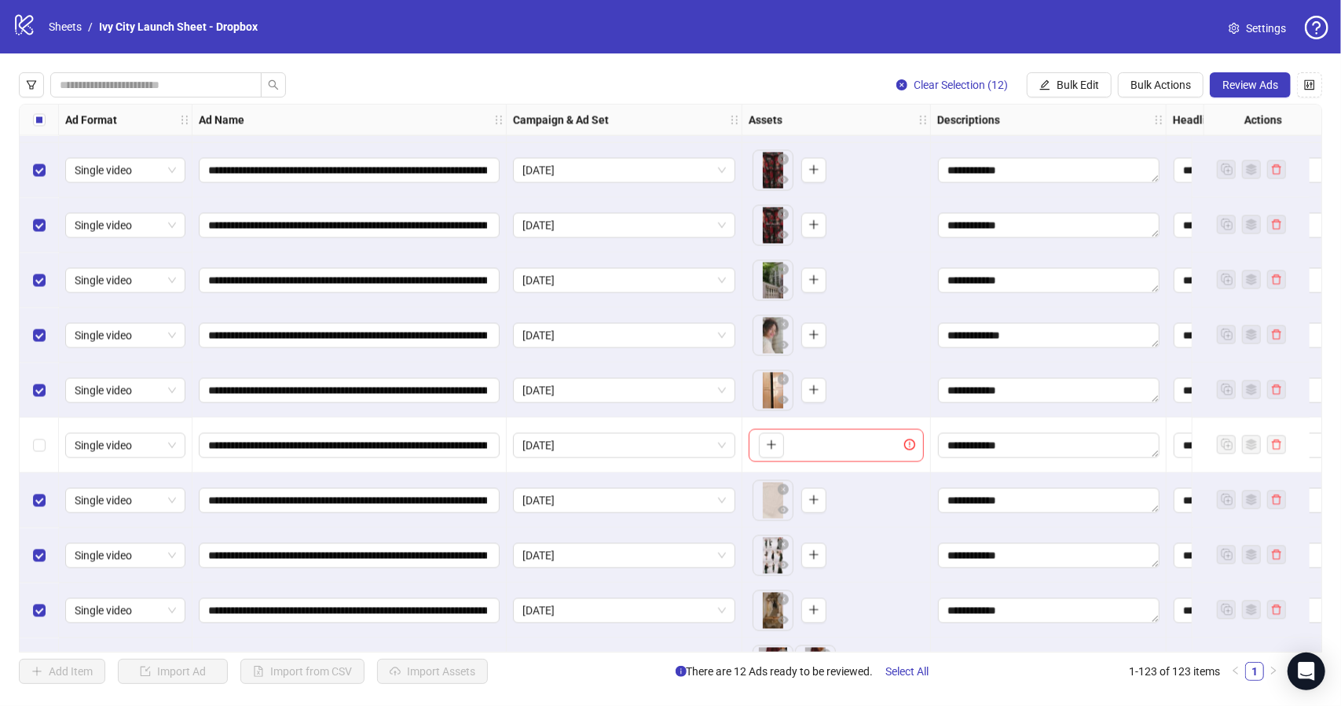
scroll to position [6020, 0]
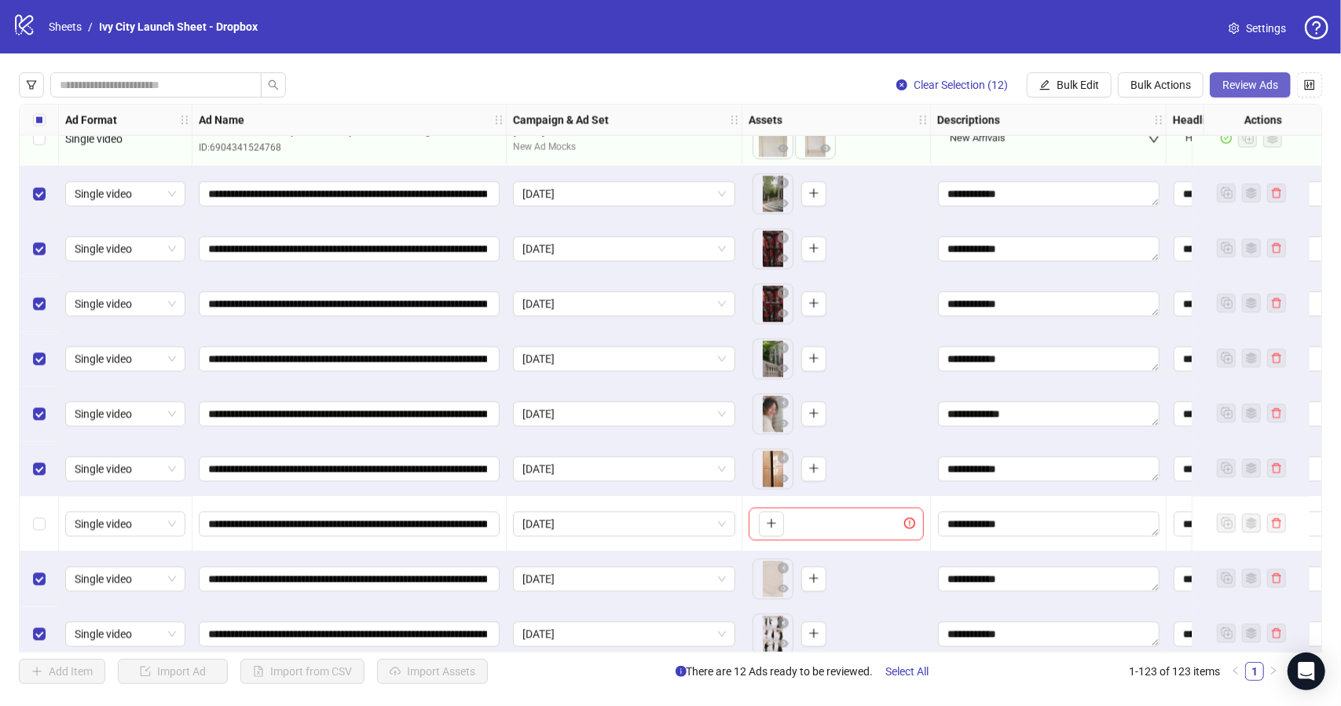
click at [1262, 83] on span "Review Ads" at bounding box center [1251, 85] width 56 height 13
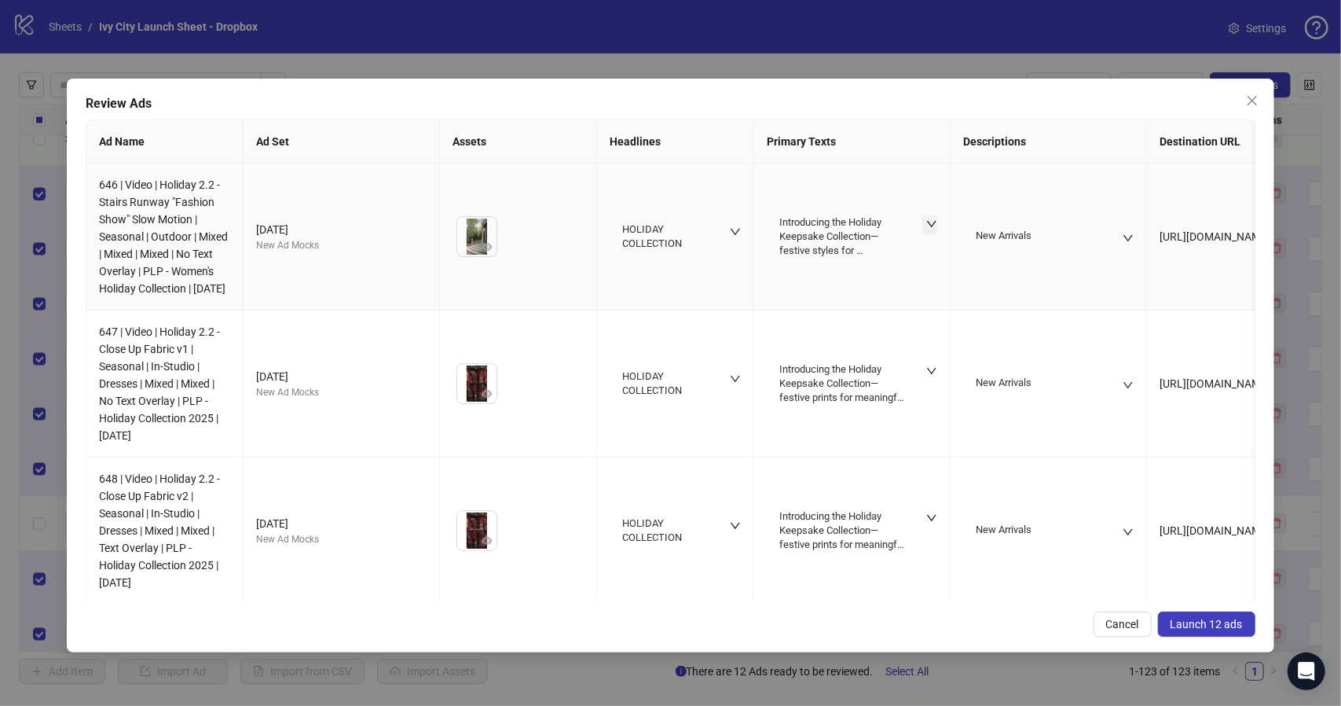
click at [934, 227] on icon "down" at bounding box center [931, 224] width 9 height 6
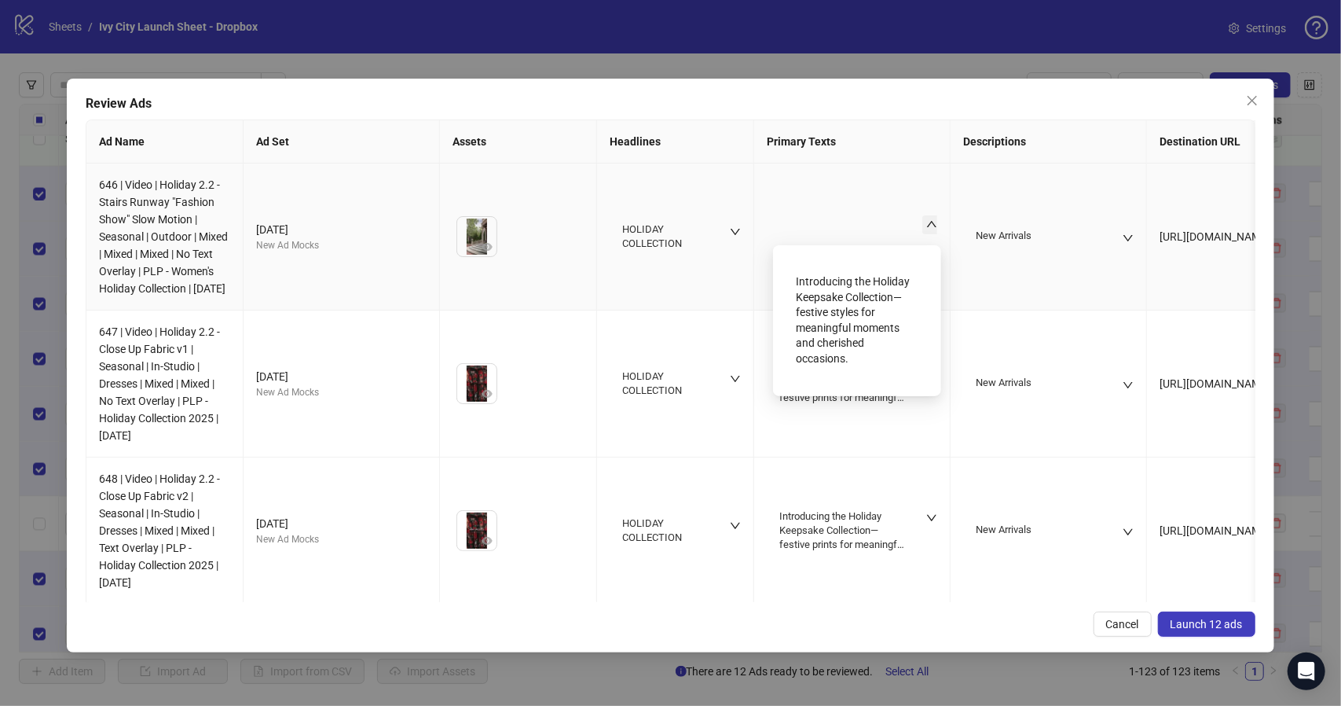
click at [934, 229] on icon "up" at bounding box center [931, 223] width 11 height 11
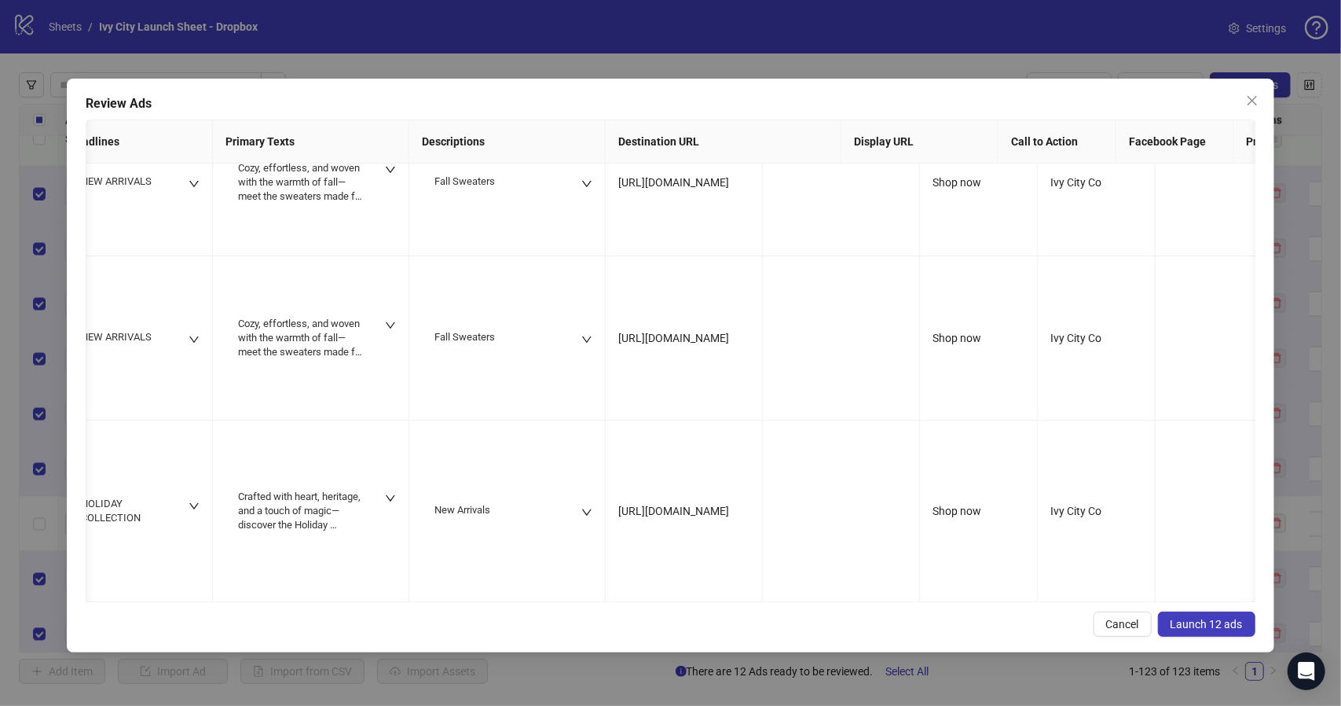
scroll to position [0, 0]
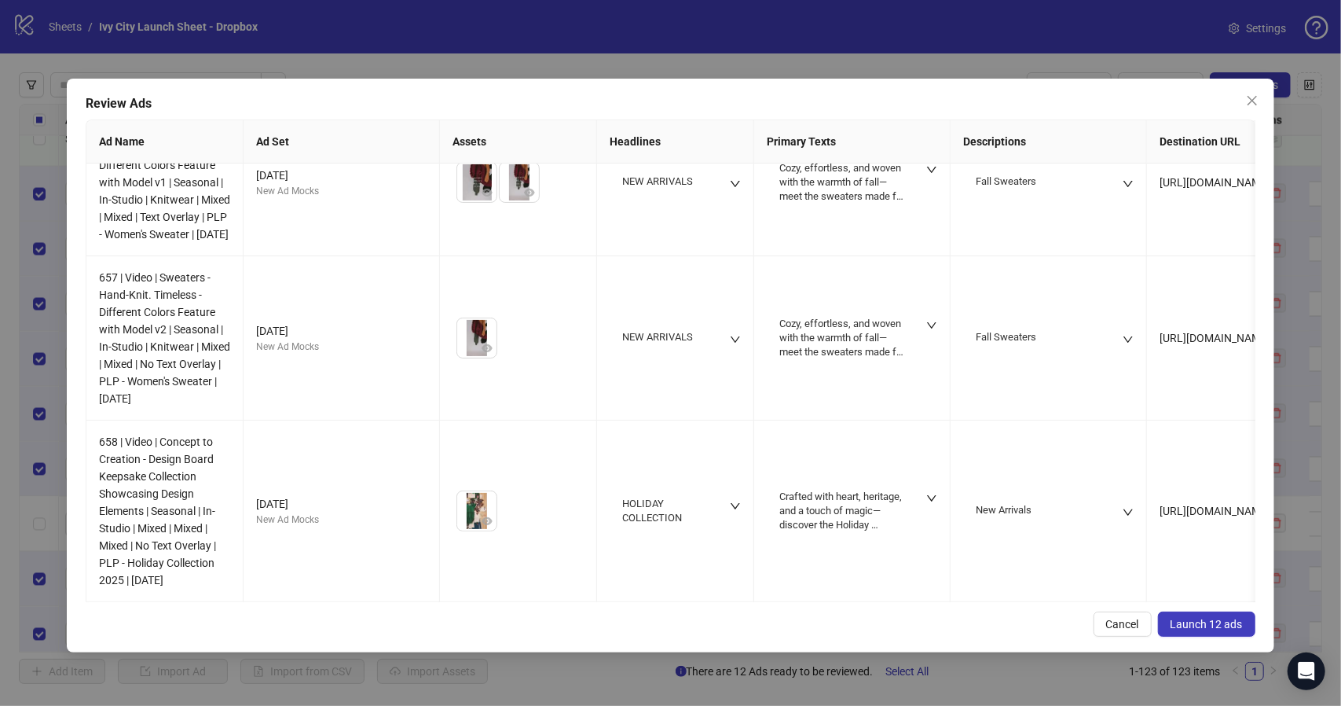
click at [1213, 629] on span "Launch 12 ads" at bounding box center [1207, 624] width 72 height 13
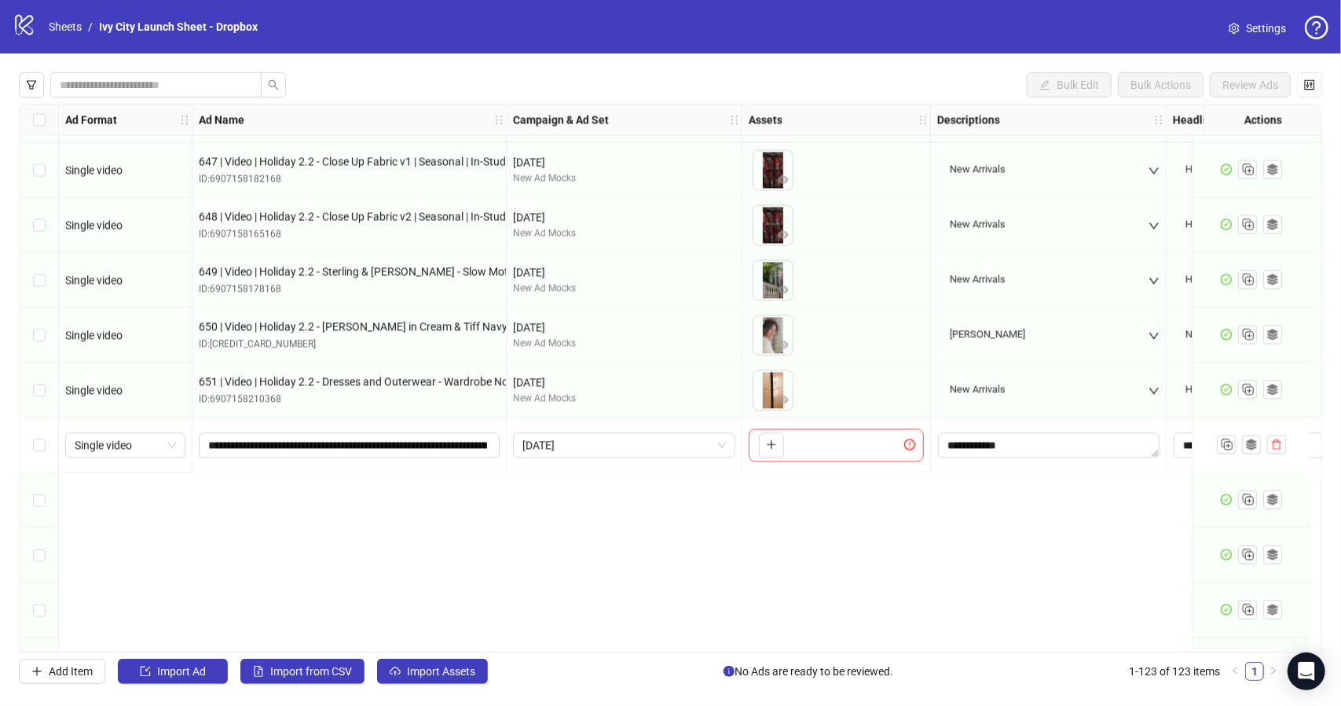
scroll to position [5863, 0]
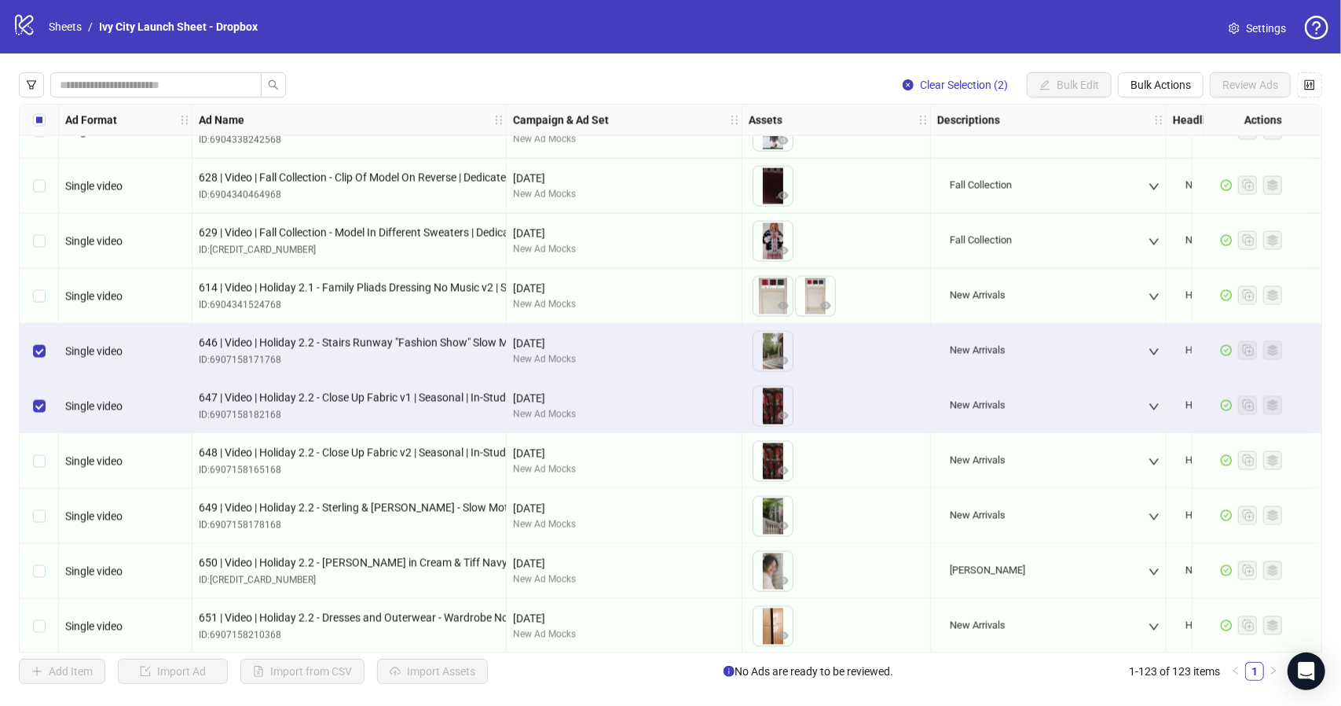
click at [38, 450] on div "Select row 113" at bounding box center [39, 461] width 39 height 55
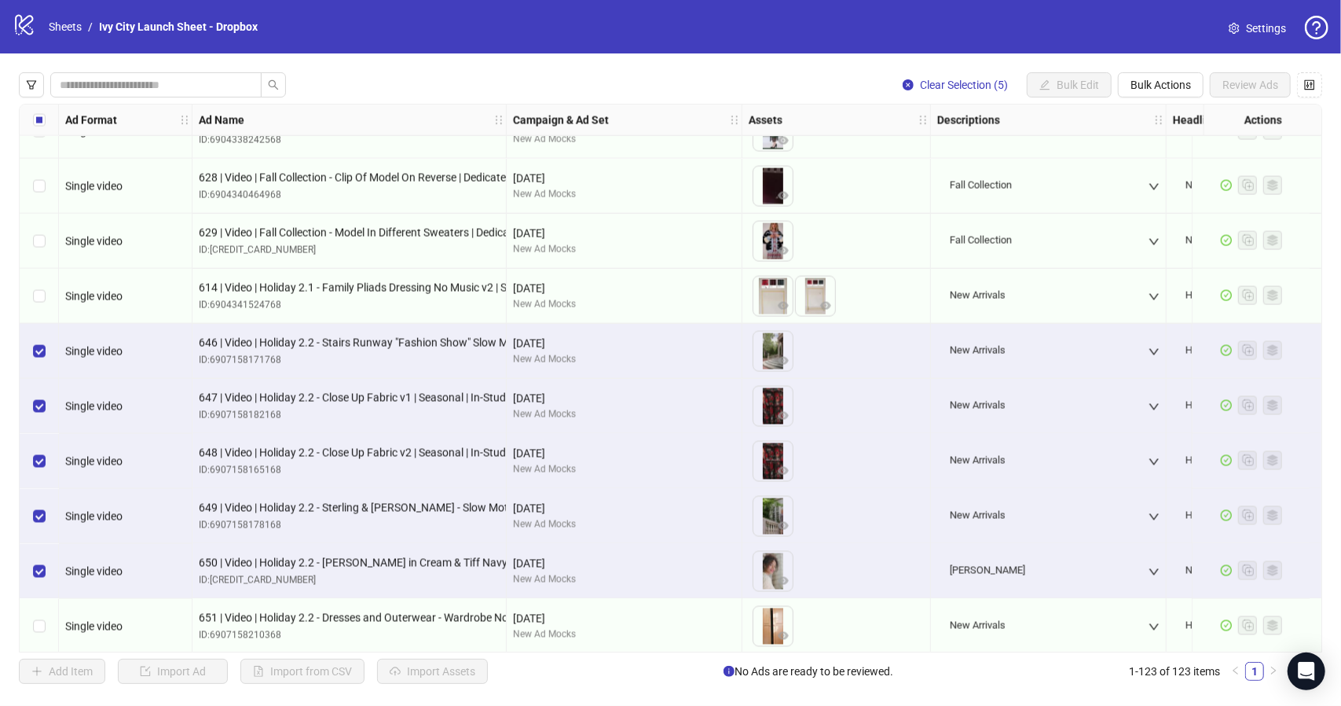
scroll to position [6020, 0]
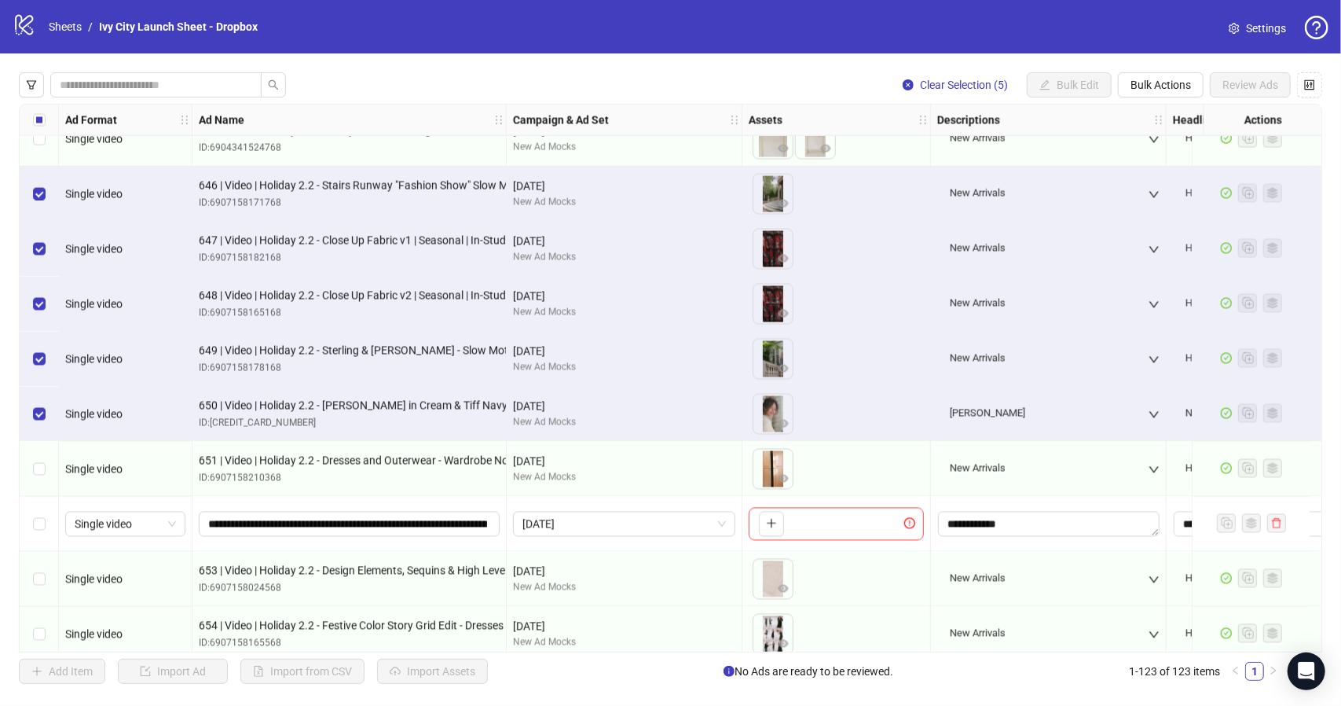
click at [31, 464] on div "Select row 116" at bounding box center [39, 469] width 39 height 55
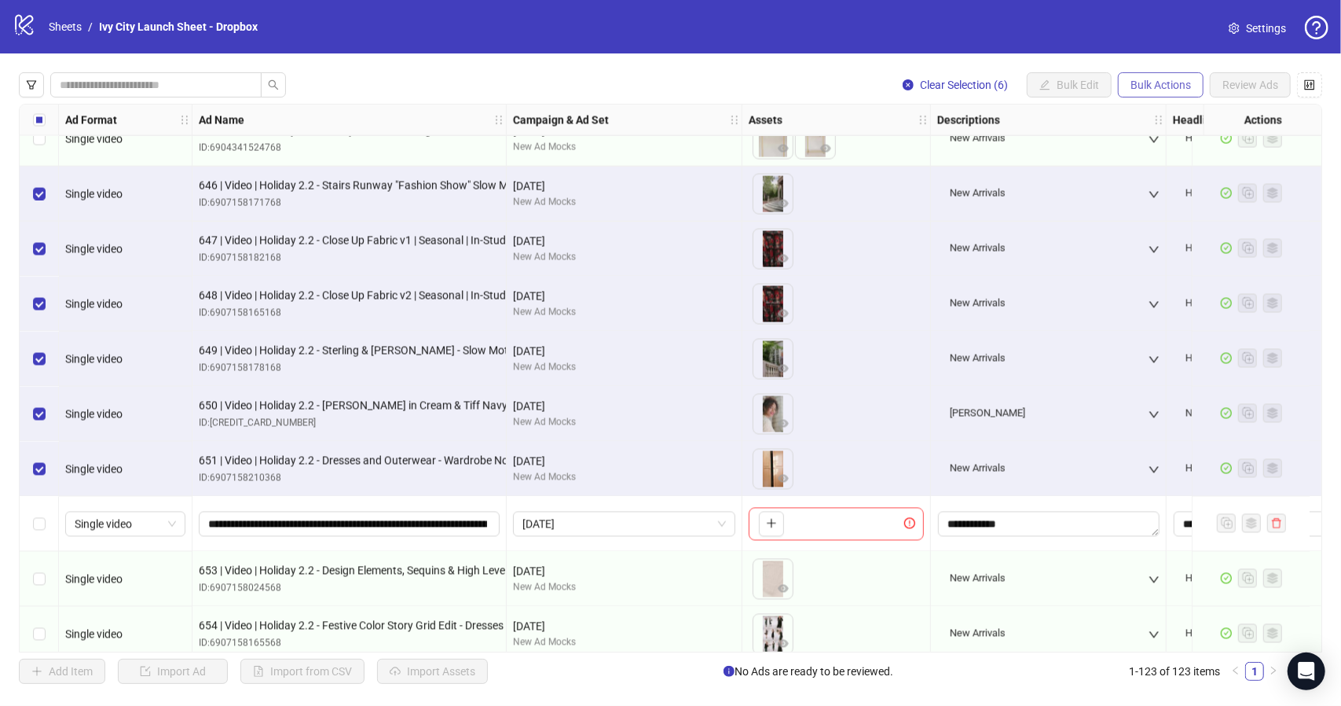
click at [1184, 79] on span "Bulk Actions" at bounding box center [1161, 85] width 61 height 13
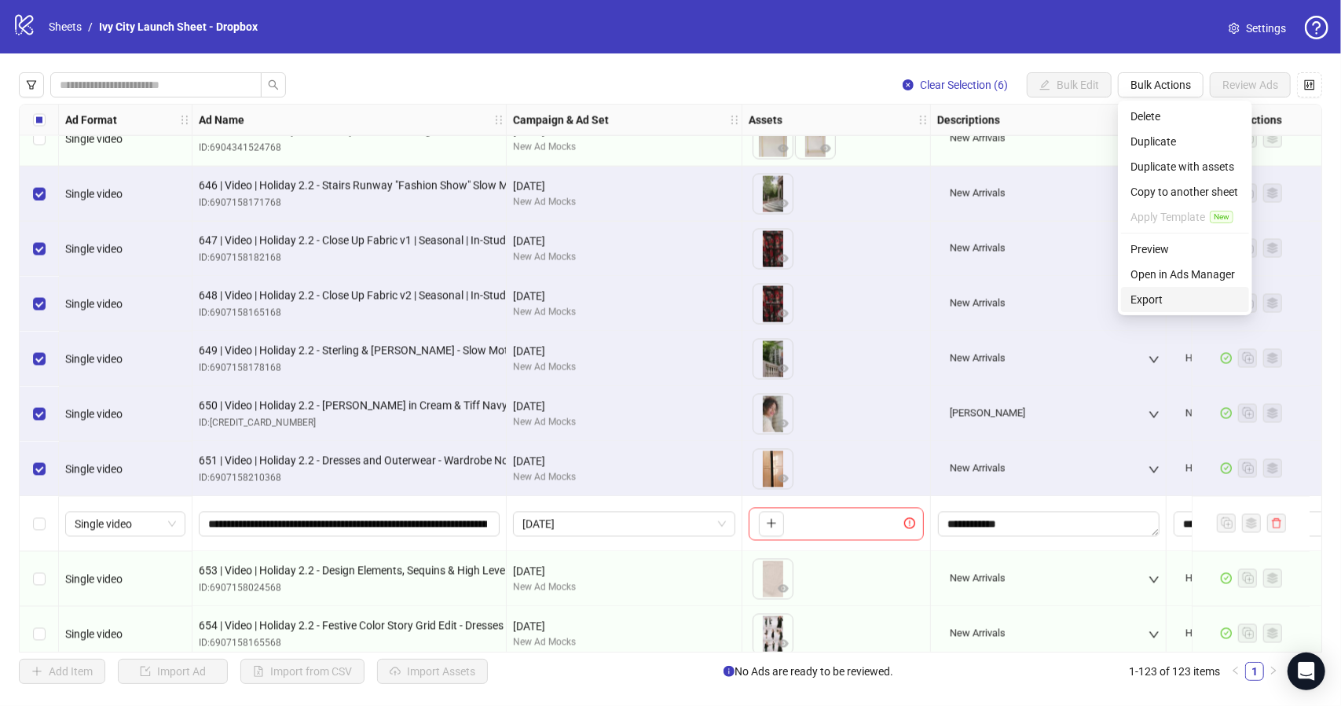
click at [1173, 304] on span "Export" at bounding box center [1185, 299] width 109 height 17
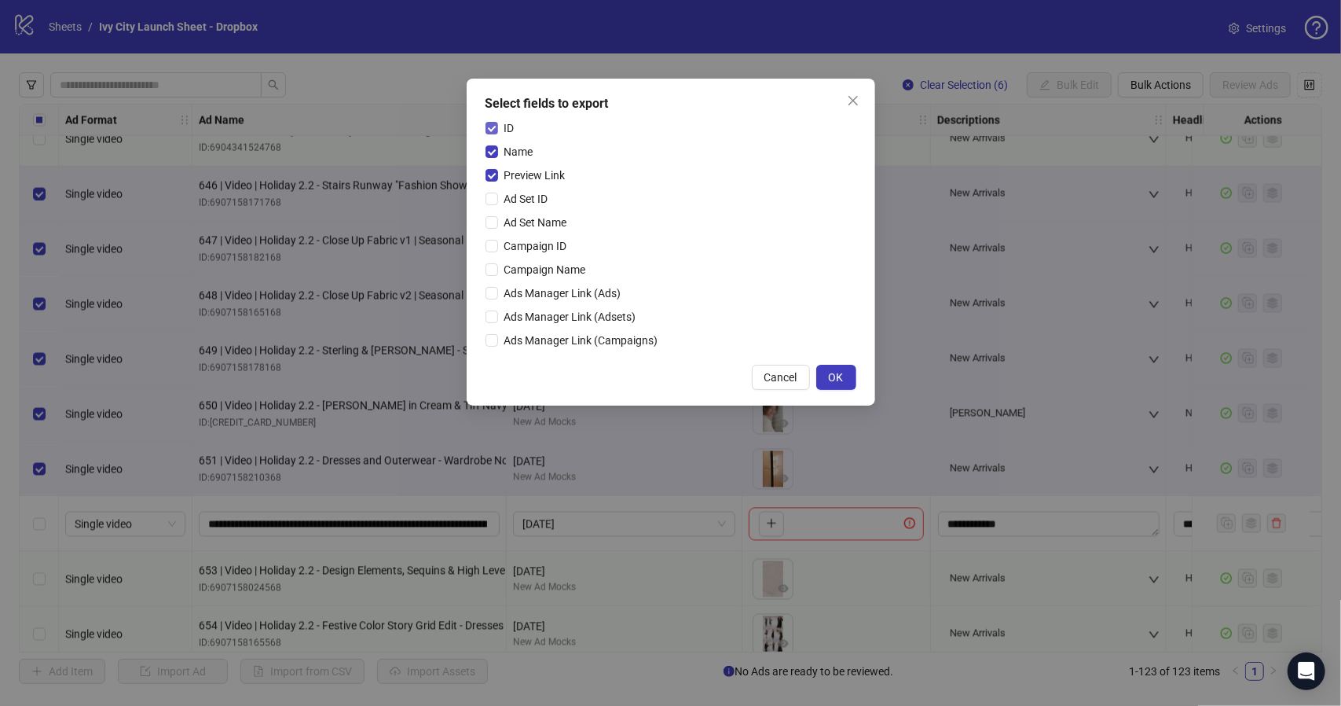
click at [504, 122] on span "ID" at bounding box center [509, 127] width 23 height 17
click at [508, 149] on span "Name" at bounding box center [519, 151] width 42 height 17
click at [843, 389] on button "OK" at bounding box center [836, 377] width 40 height 25
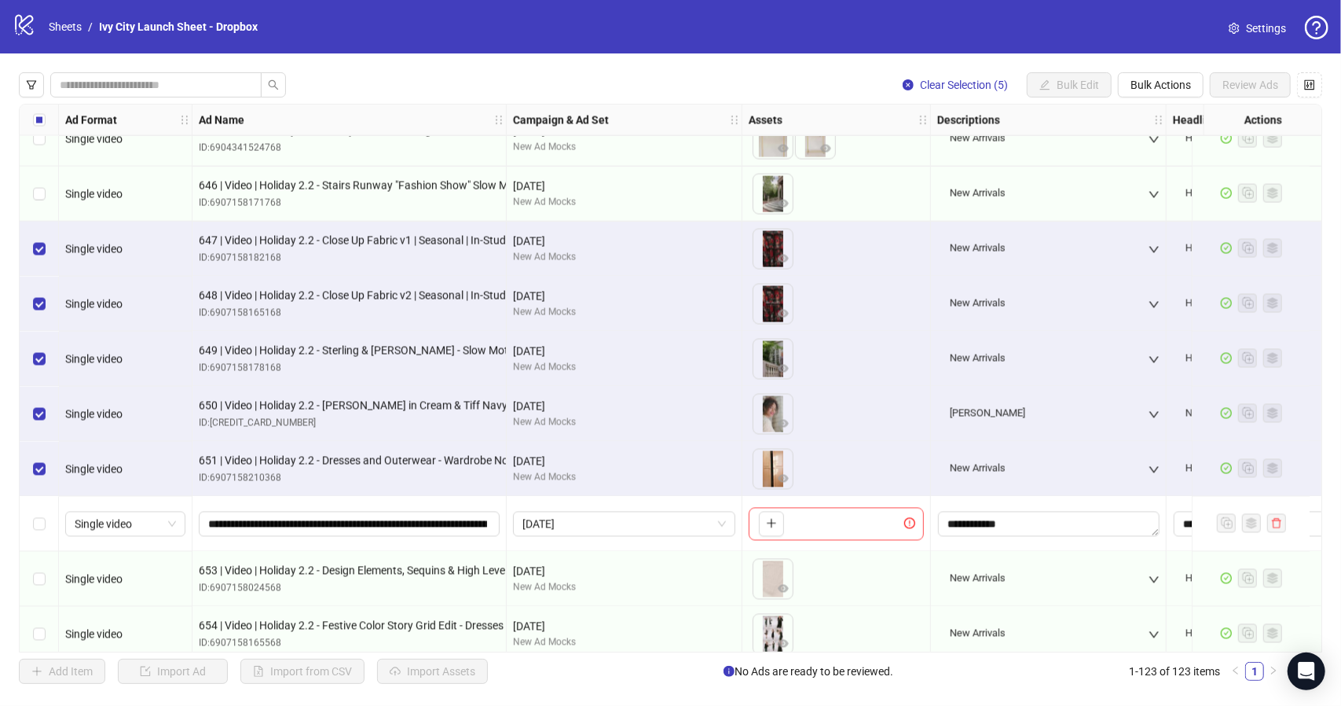
click at [45, 243] on div "Select row 112" at bounding box center [39, 249] width 39 height 55
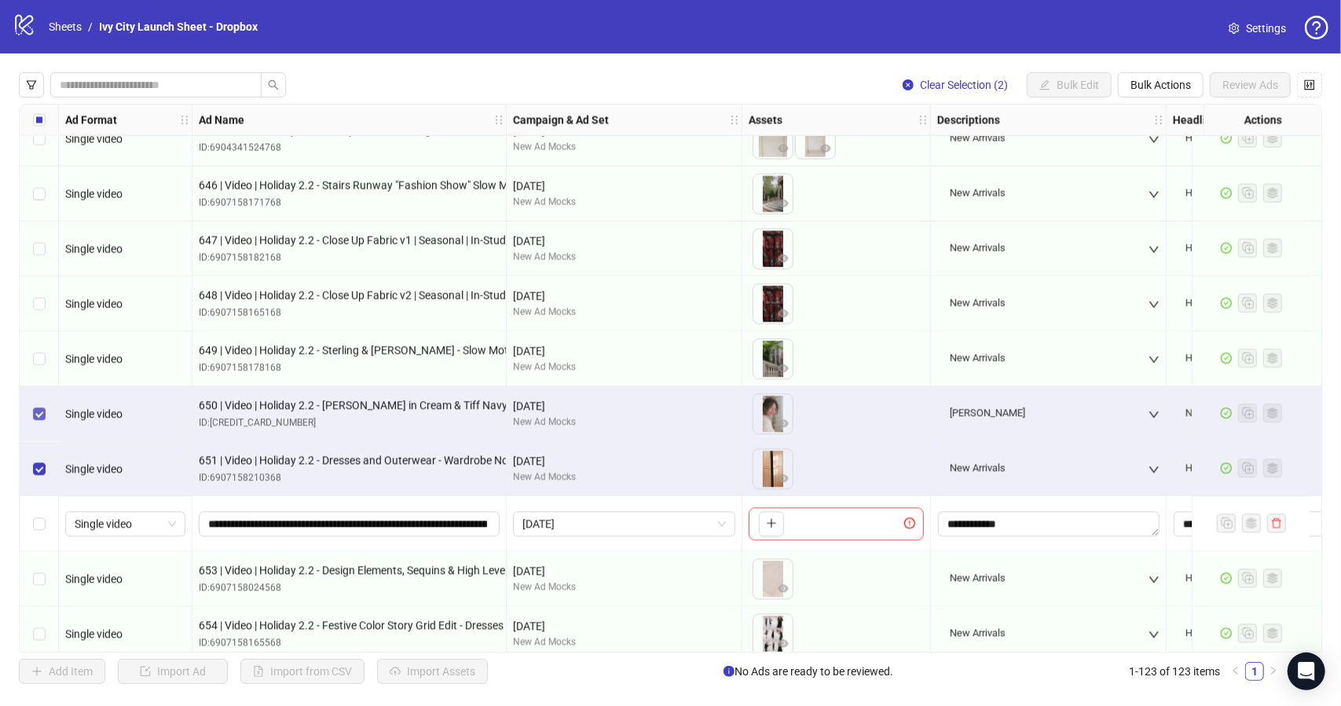
click at [41, 421] on label "Select row 115" at bounding box center [39, 413] width 13 height 17
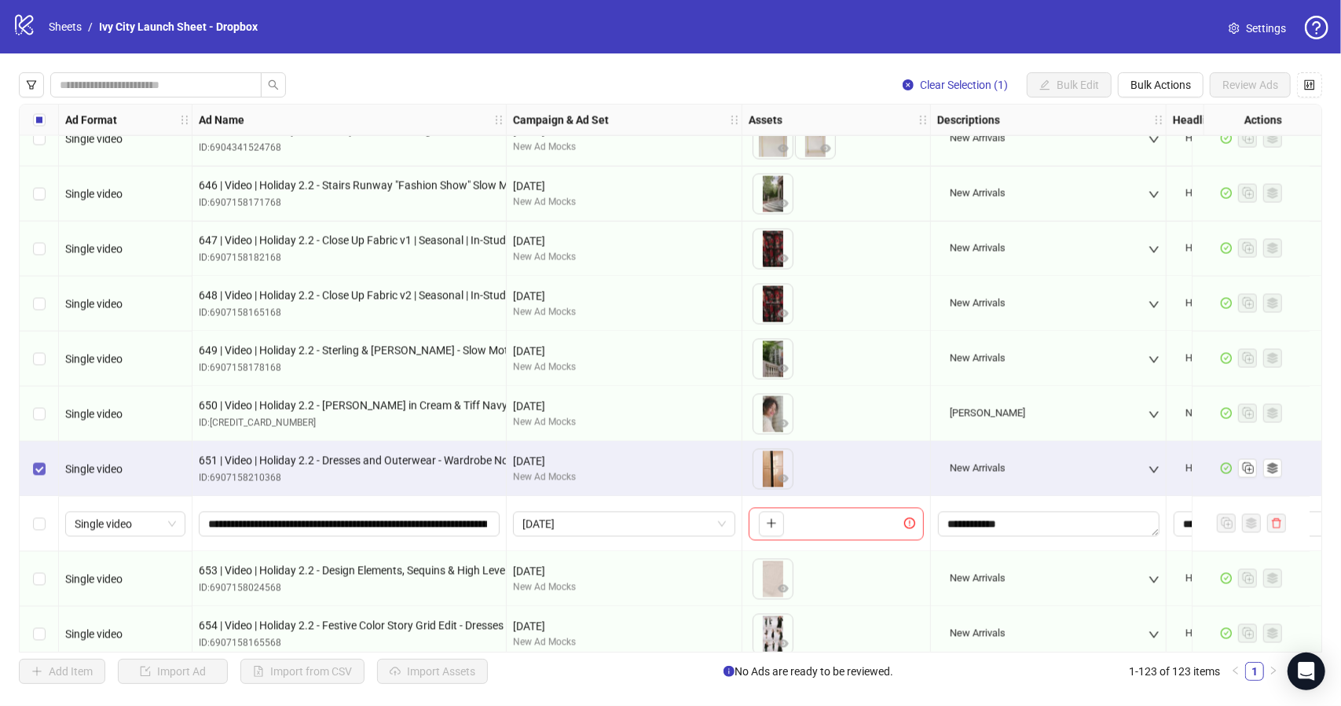
click at [39, 461] on label "Select row 116" at bounding box center [39, 468] width 13 height 17
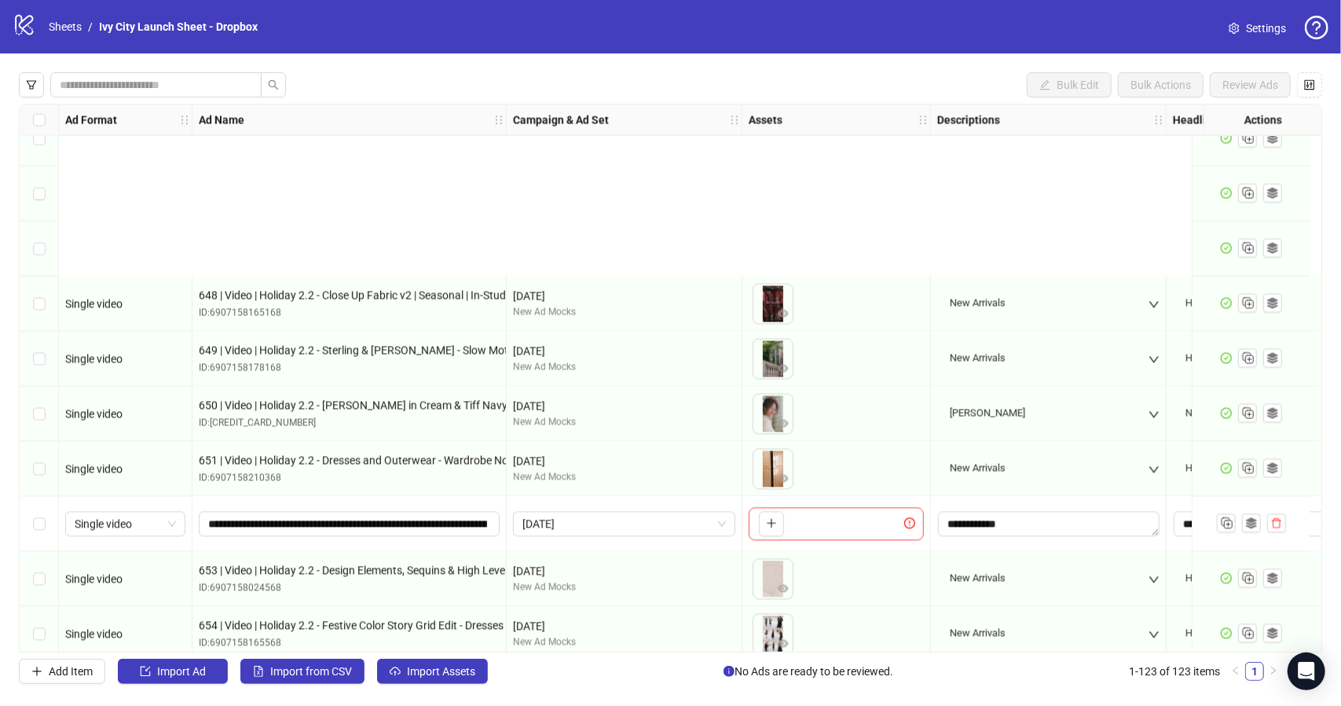
scroll to position [6256, 0]
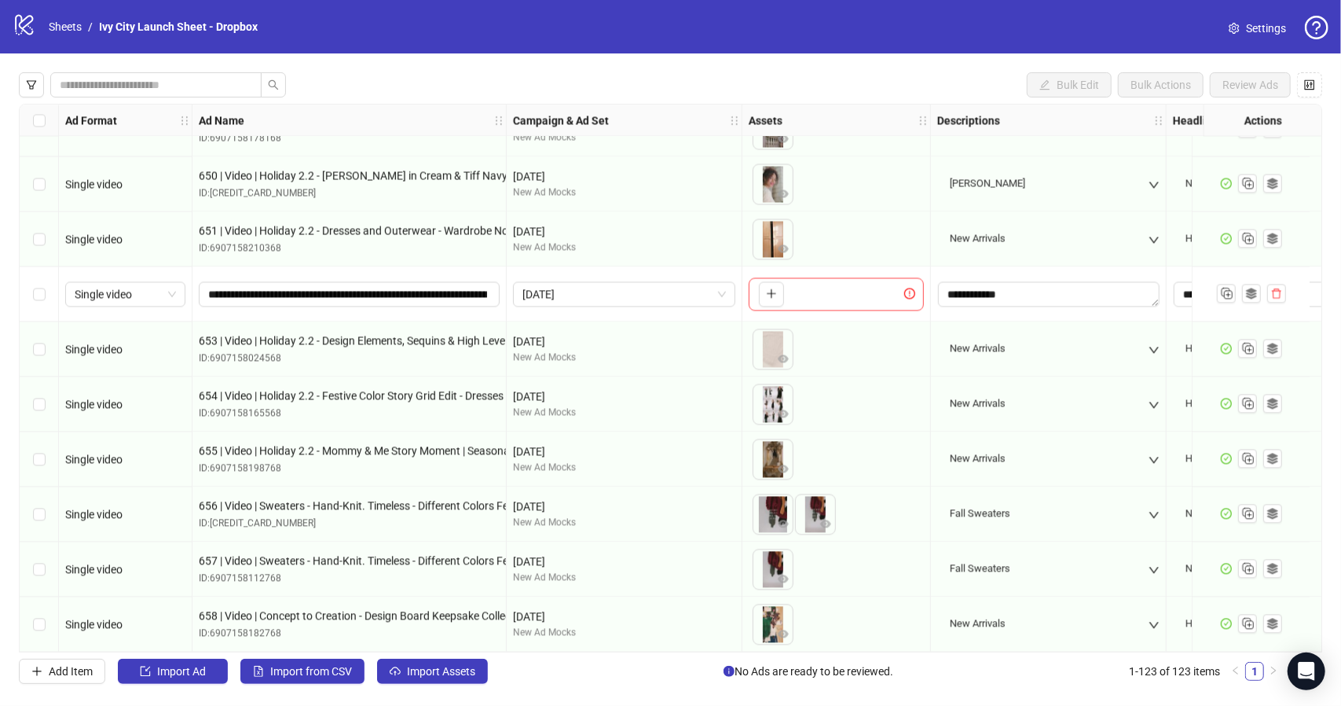
click at [51, 342] on div "Select row 118" at bounding box center [39, 348] width 39 height 55
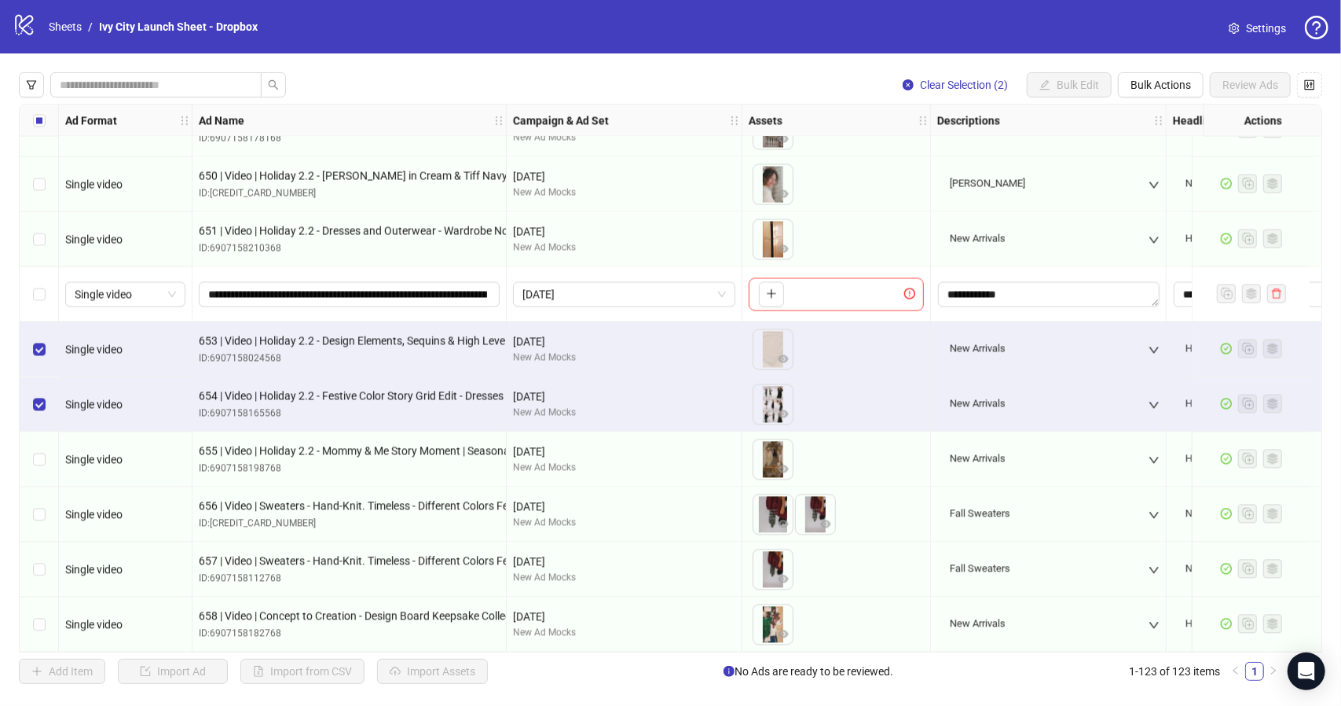
click at [41, 442] on div "Select row 120" at bounding box center [39, 458] width 39 height 55
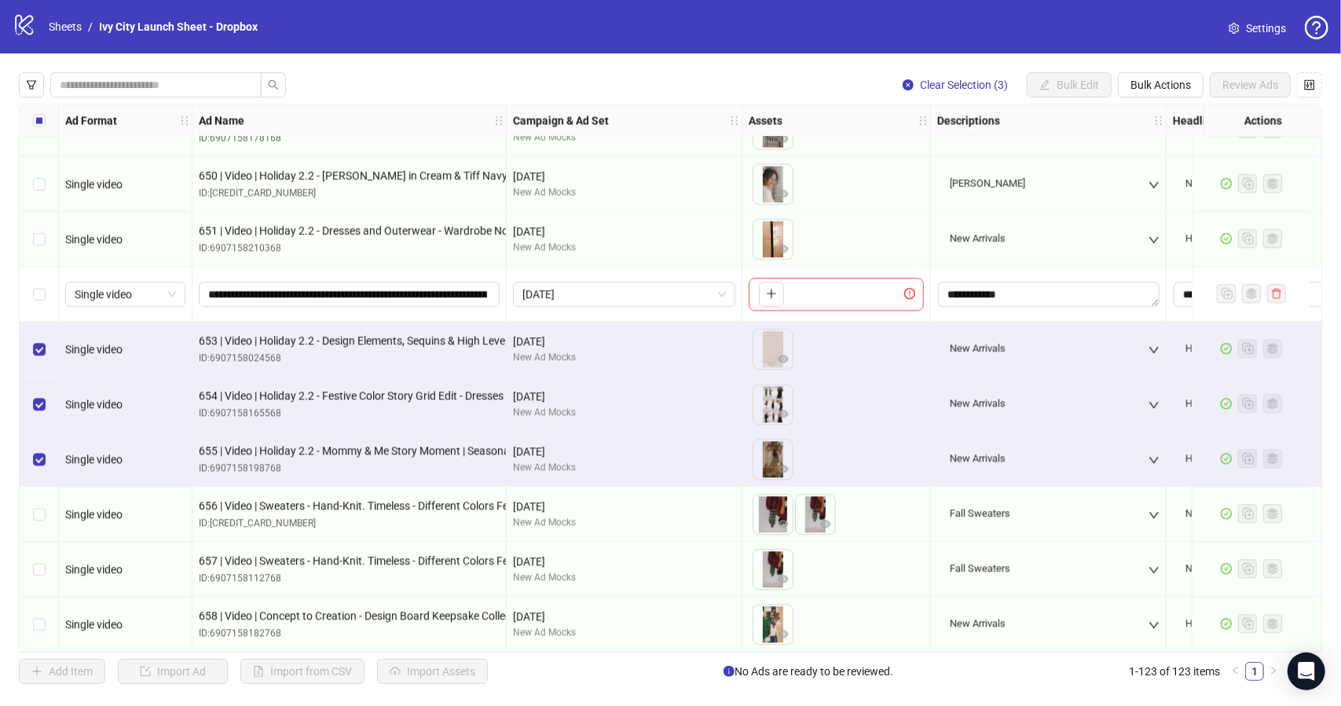
click at [41, 496] on div "Select row 121" at bounding box center [39, 513] width 39 height 55
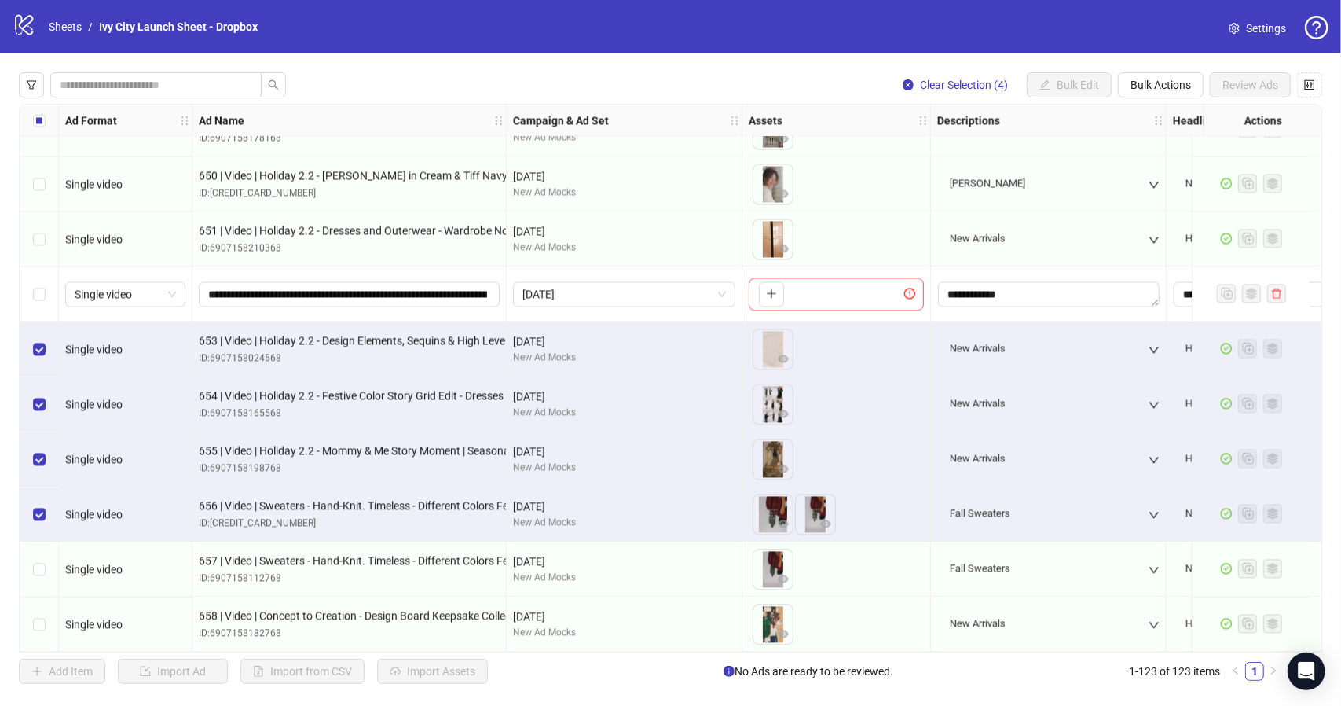
click at [45, 566] on div "Select row 122" at bounding box center [39, 568] width 39 height 55
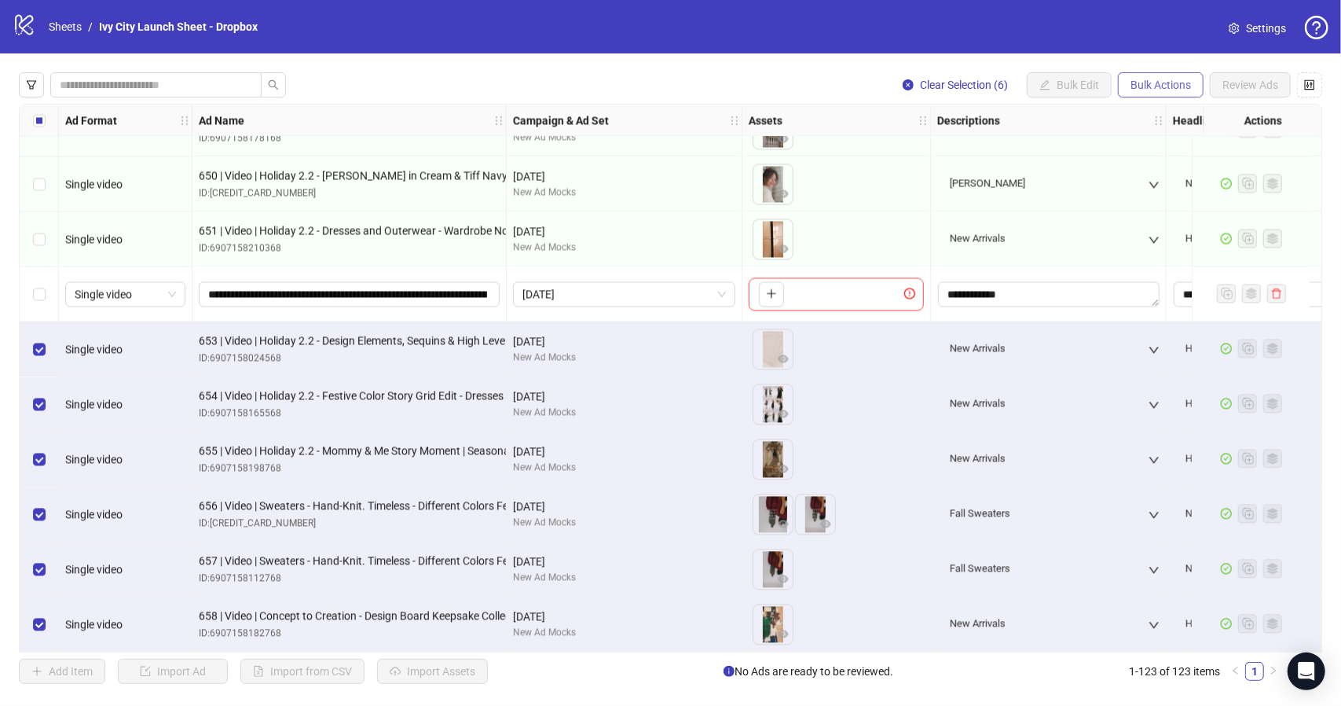
click at [1168, 92] on button "Bulk Actions" at bounding box center [1161, 84] width 86 height 25
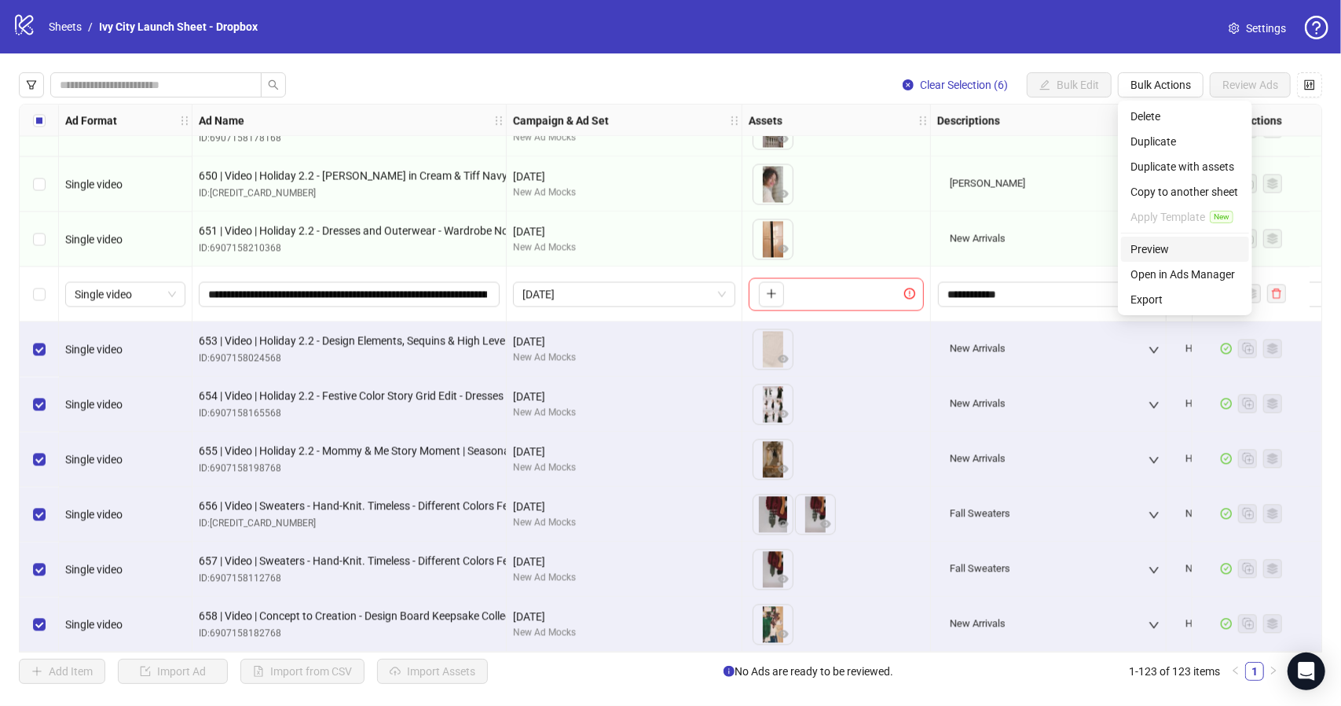
click at [1188, 248] on span "Preview" at bounding box center [1185, 248] width 109 height 17
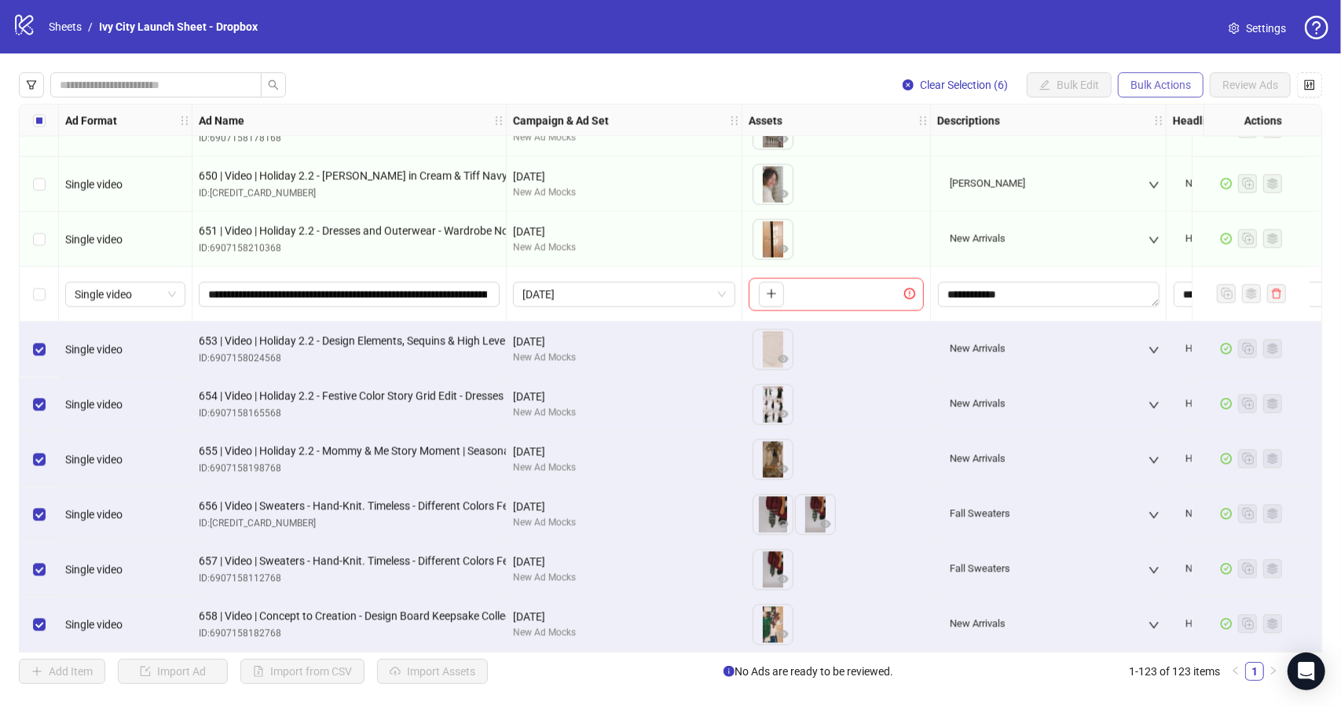
click at [1165, 77] on button "Bulk Actions" at bounding box center [1161, 84] width 86 height 25
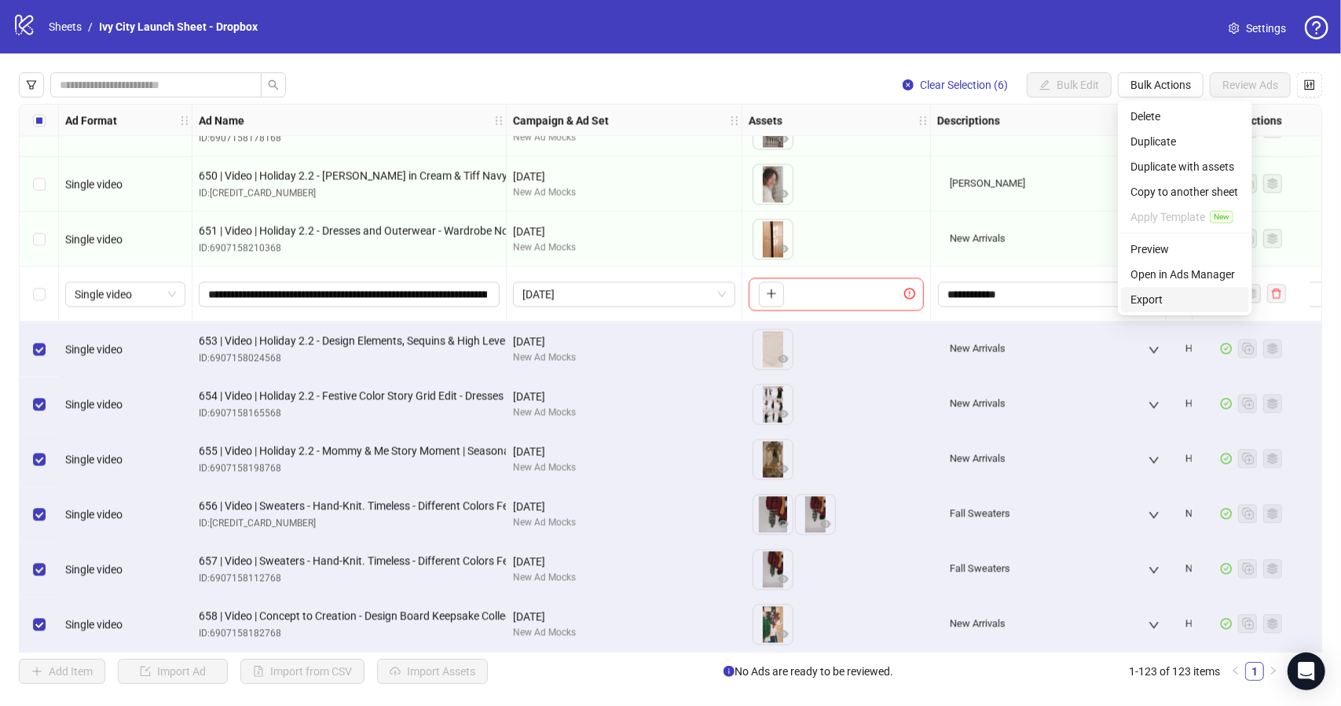
click at [1165, 299] on span "Export" at bounding box center [1185, 299] width 109 height 17
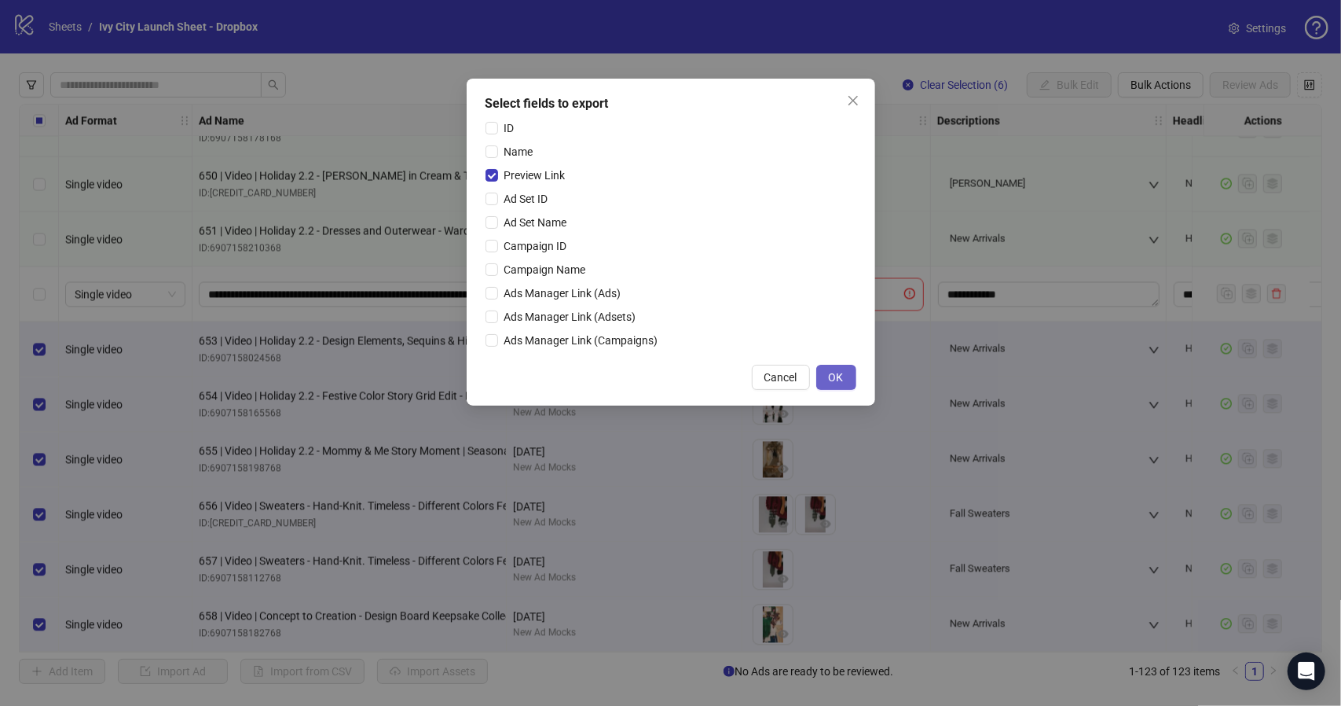
click at [836, 373] on span "OK" at bounding box center [836, 377] width 15 height 13
